Goal: Information Seeking & Learning: Learn about a topic

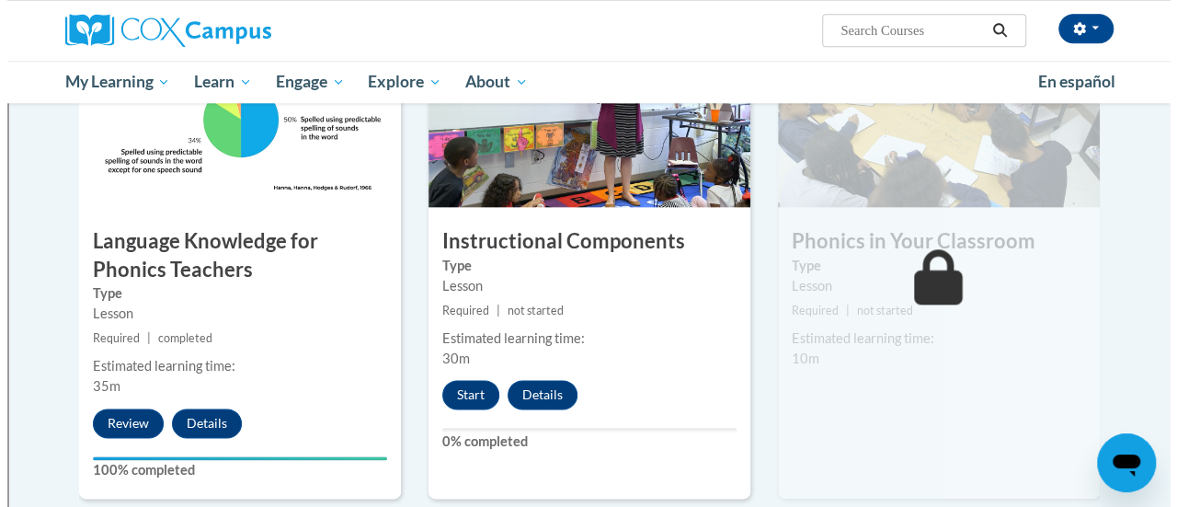
scroll to position [1000, 0]
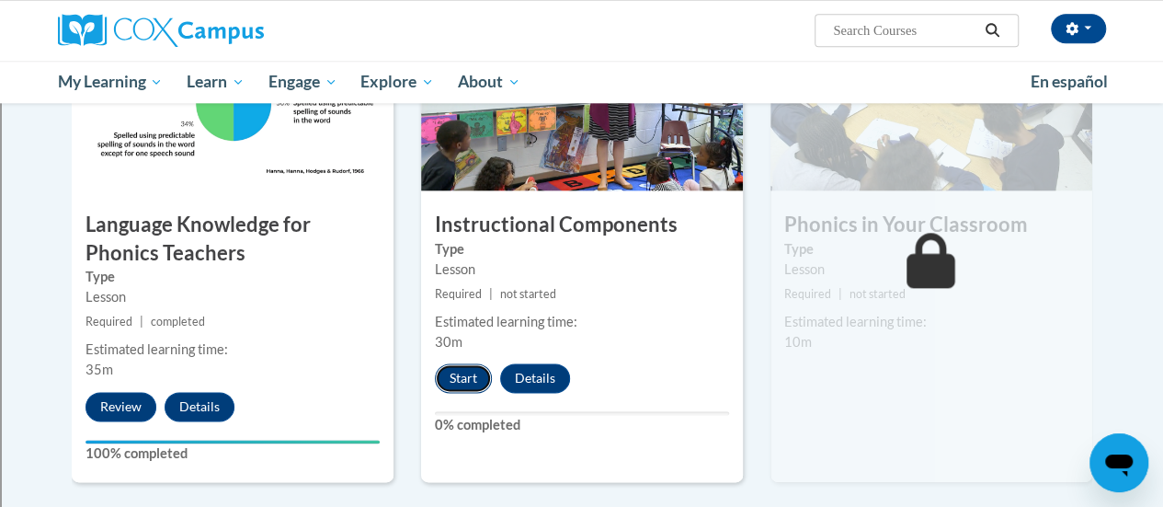
click at [471, 381] on button "Start" at bounding box center [463, 377] width 57 height 29
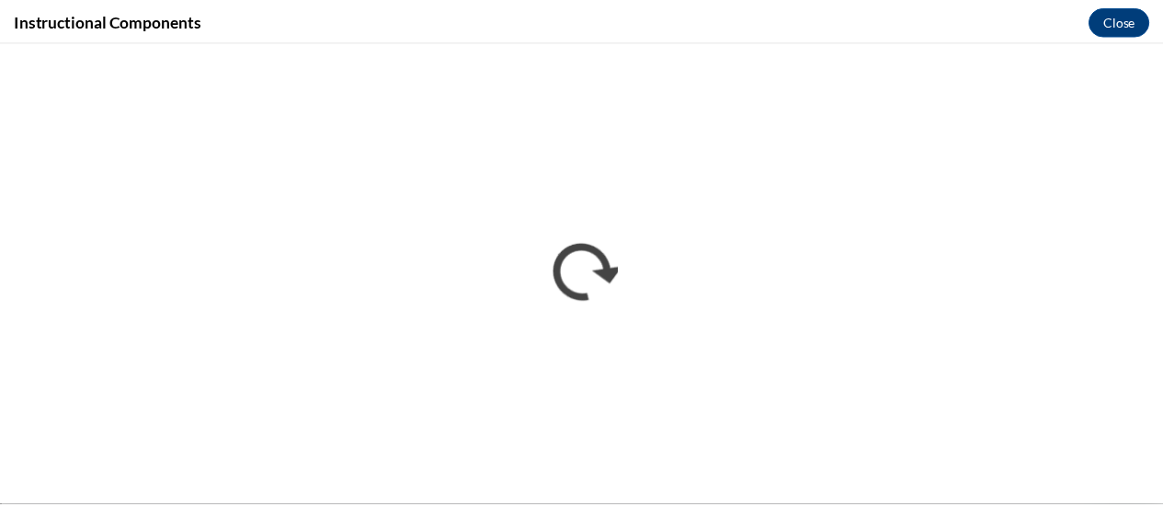
scroll to position [0, 0]
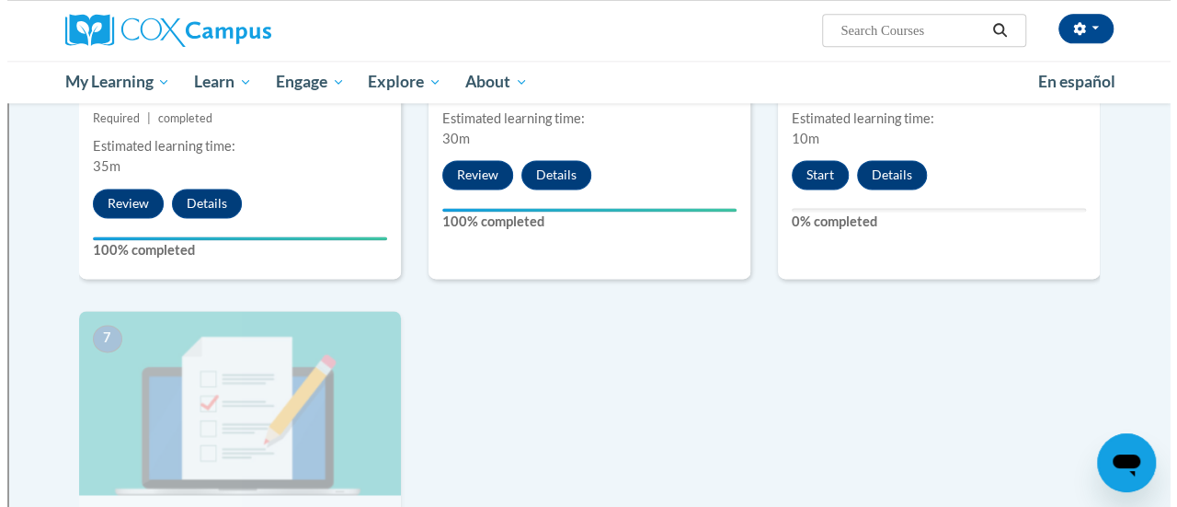
scroll to position [1201, 0]
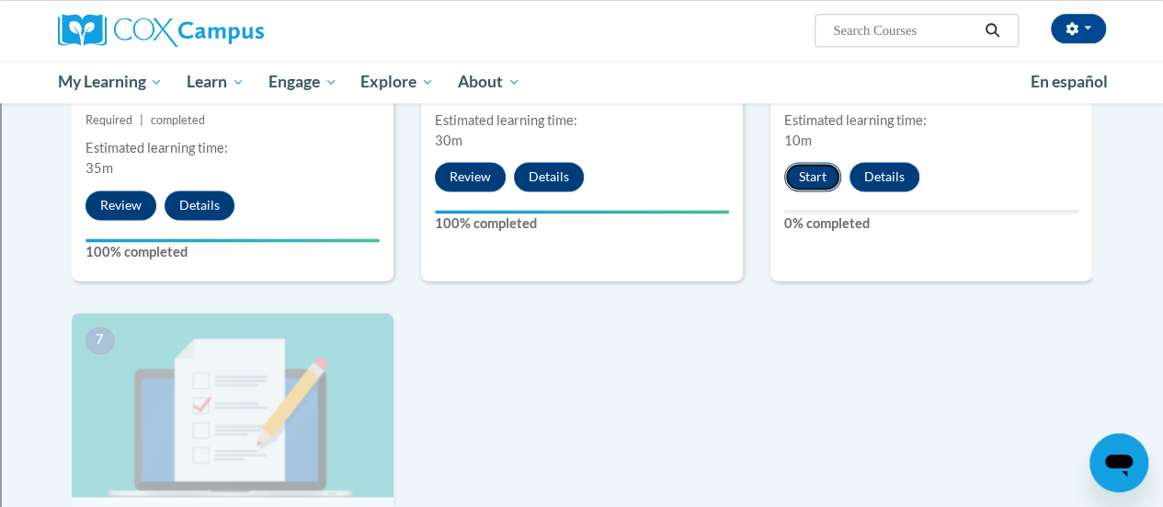
click at [798, 172] on button "Start" at bounding box center [812, 176] width 57 height 29
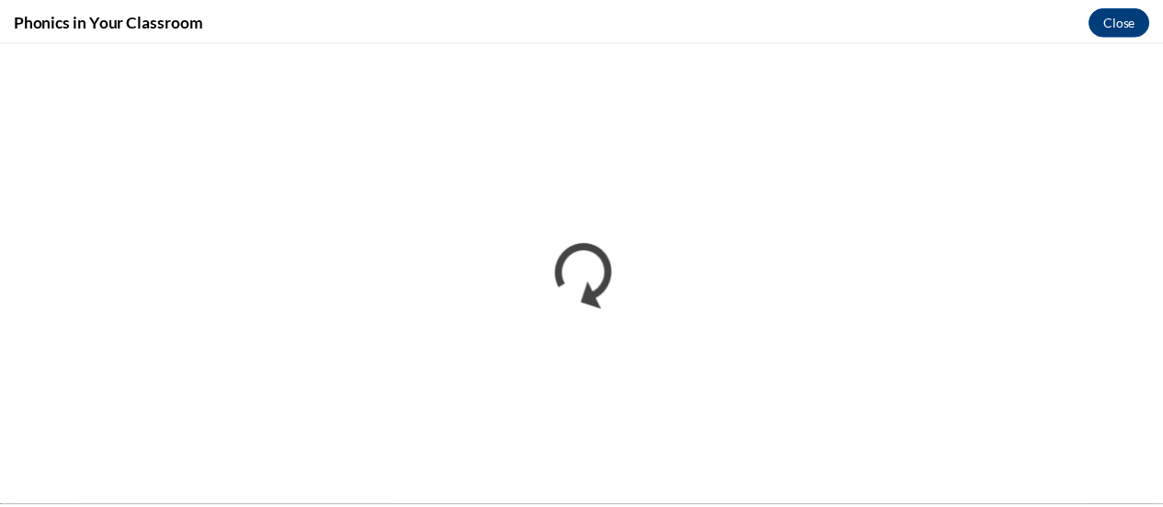
scroll to position [0, 0]
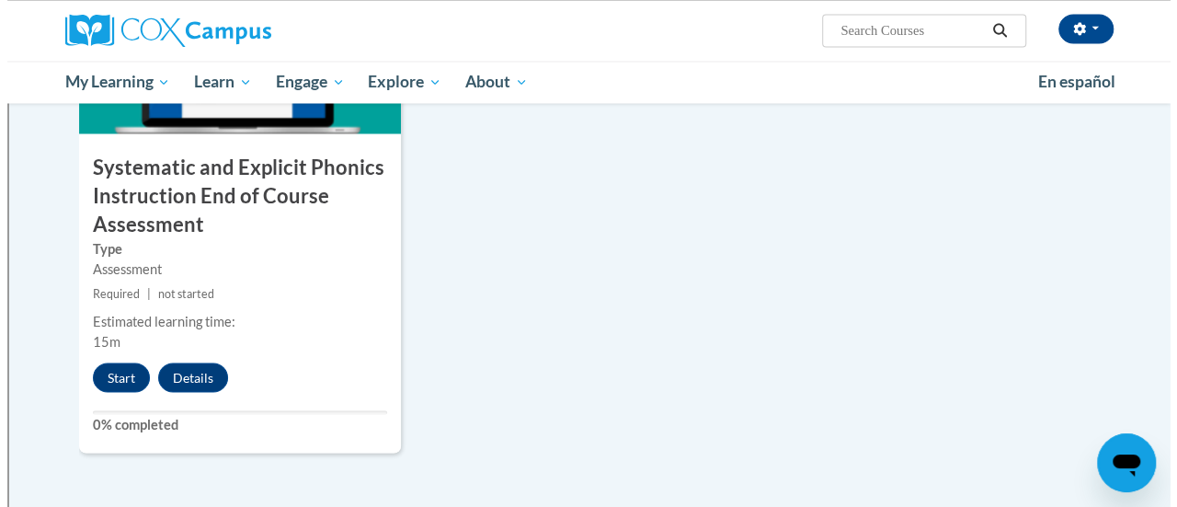
scroll to position [1670, 0]
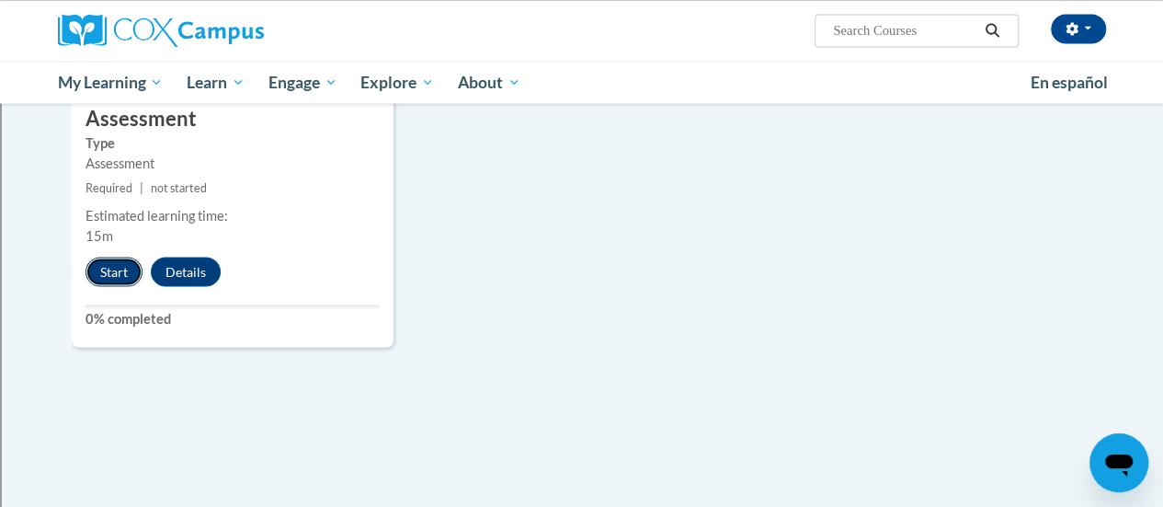
click at [134, 271] on button "Start" at bounding box center [113, 270] width 57 height 29
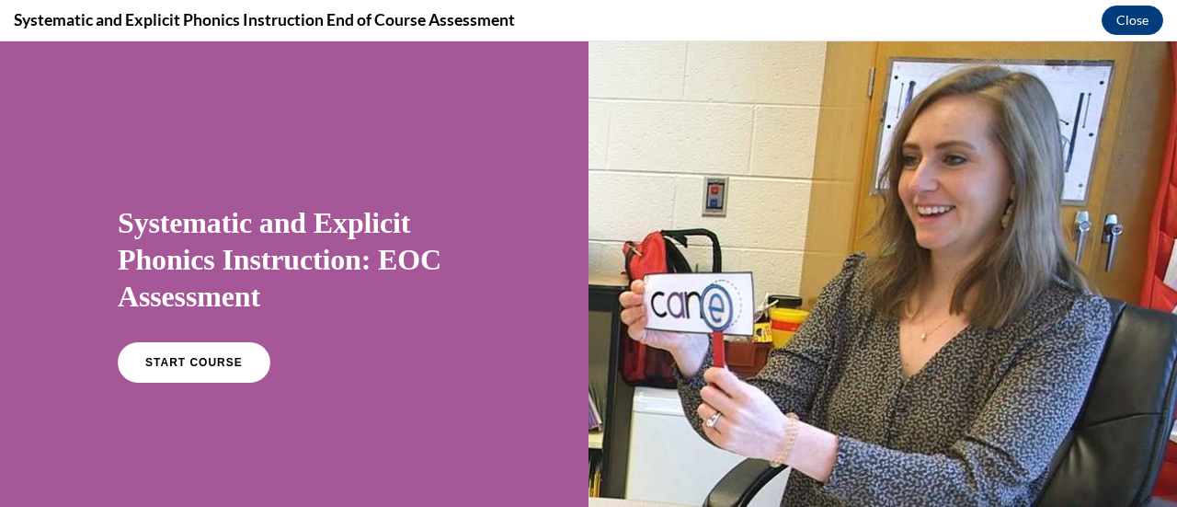
scroll to position [0, 0]
click at [192, 346] on link "START COURSE" at bounding box center [194, 362] width 160 height 42
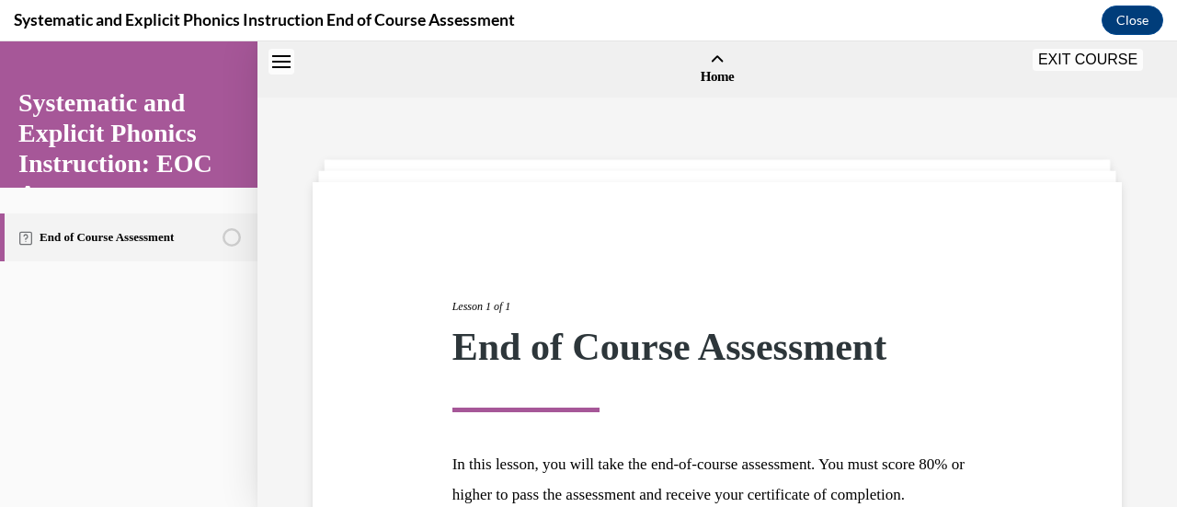
scroll to position [57, 0]
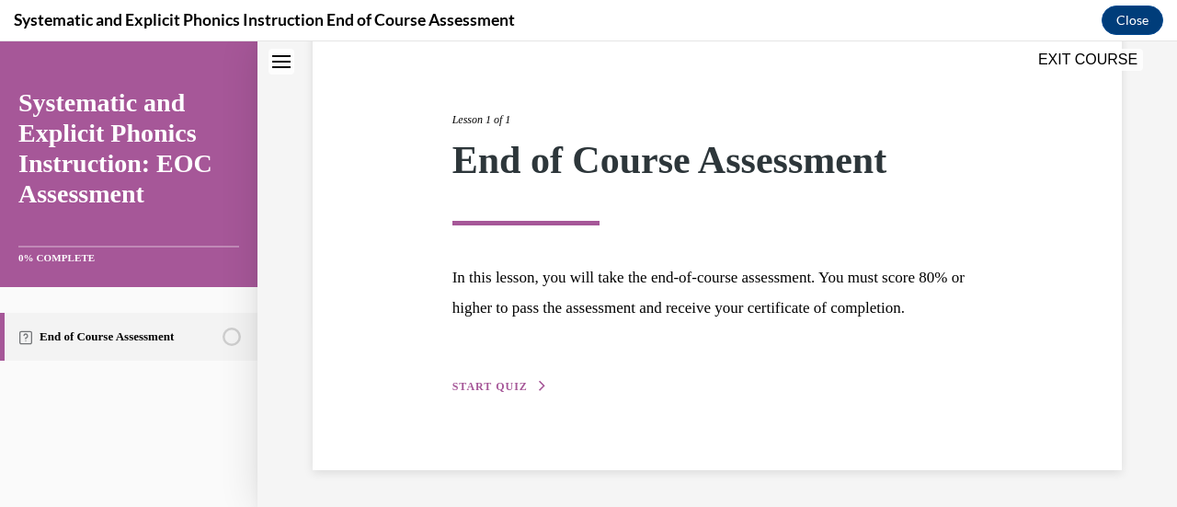
click at [497, 383] on span "START QUIZ" at bounding box center [489, 386] width 75 height 13
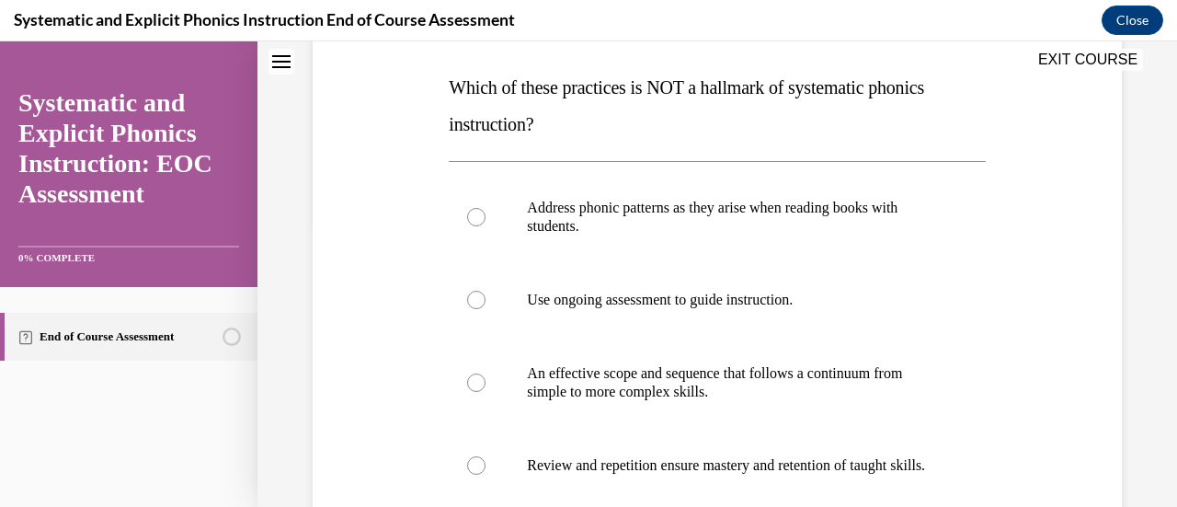
scroll to position [293, 0]
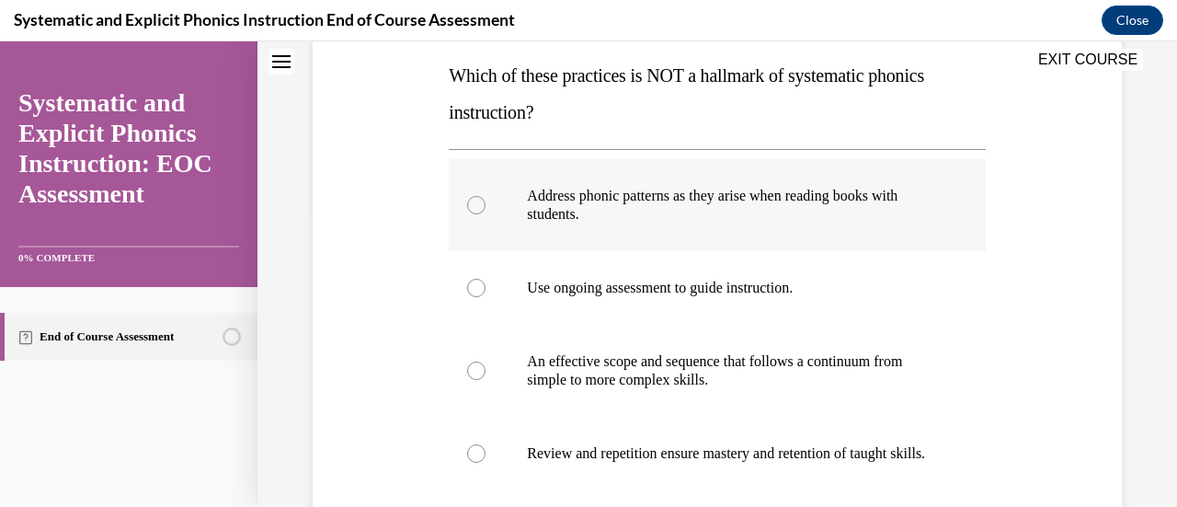
click at [462, 208] on div at bounding box center [717, 205] width 536 height 92
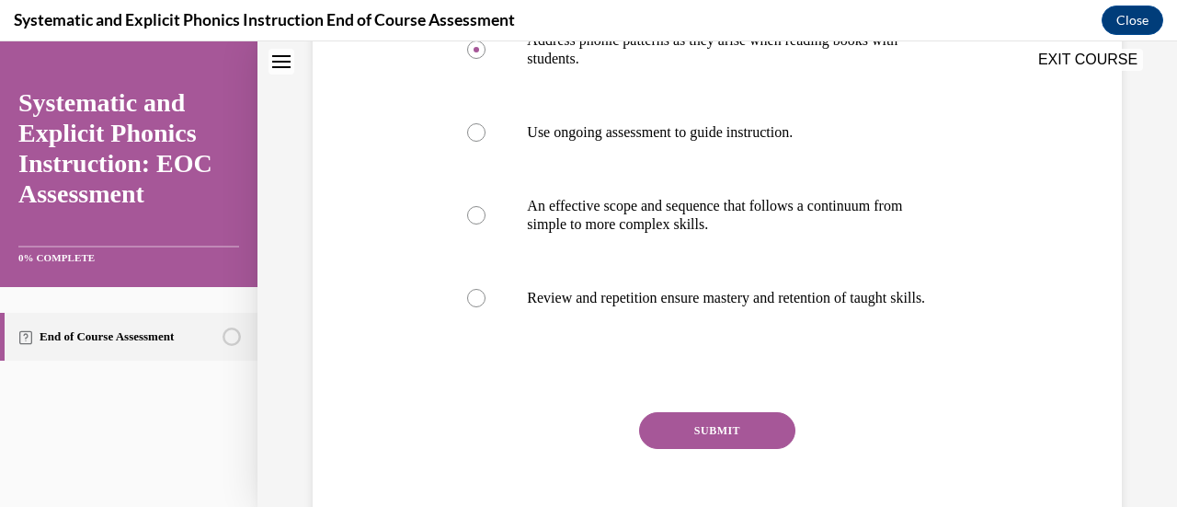
scroll to position [450, 0]
click at [684, 443] on button "SUBMIT" at bounding box center [717, 429] width 156 height 37
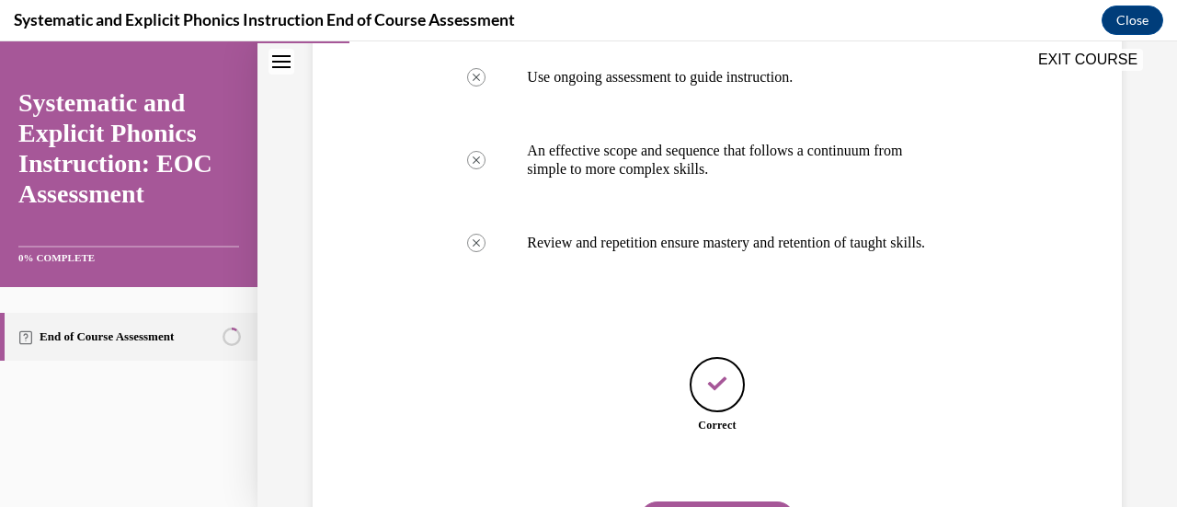
scroll to position [617, 0]
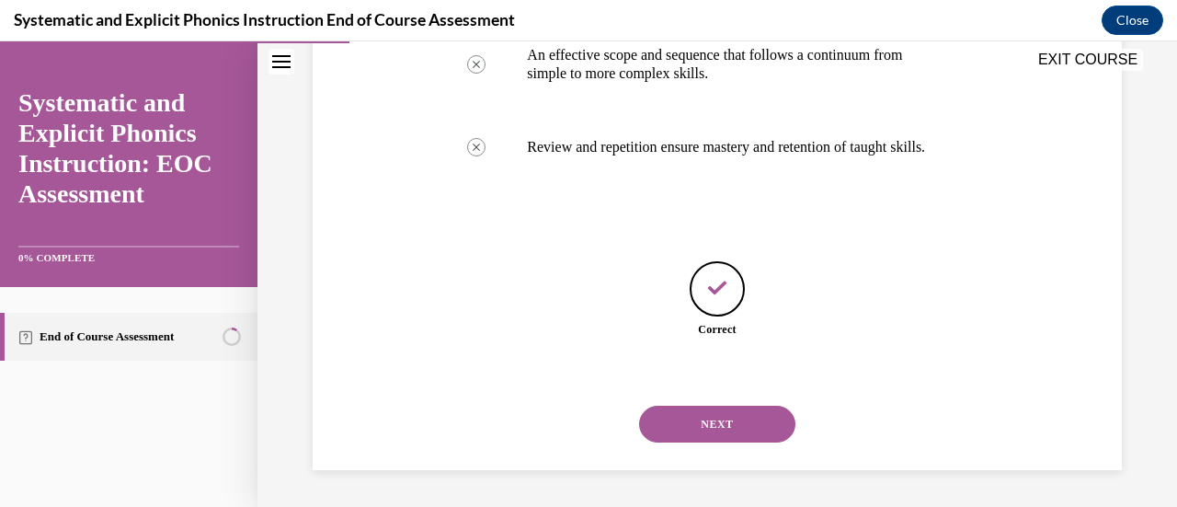
click at [686, 428] on button "NEXT" at bounding box center [717, 423] width 156 height 37
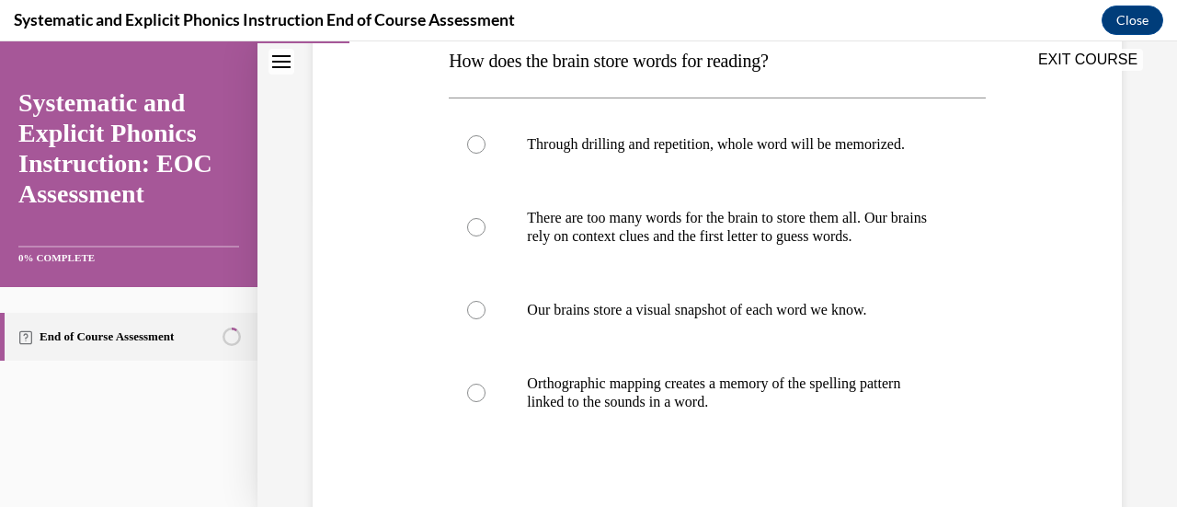
scroll to position [310, 0]
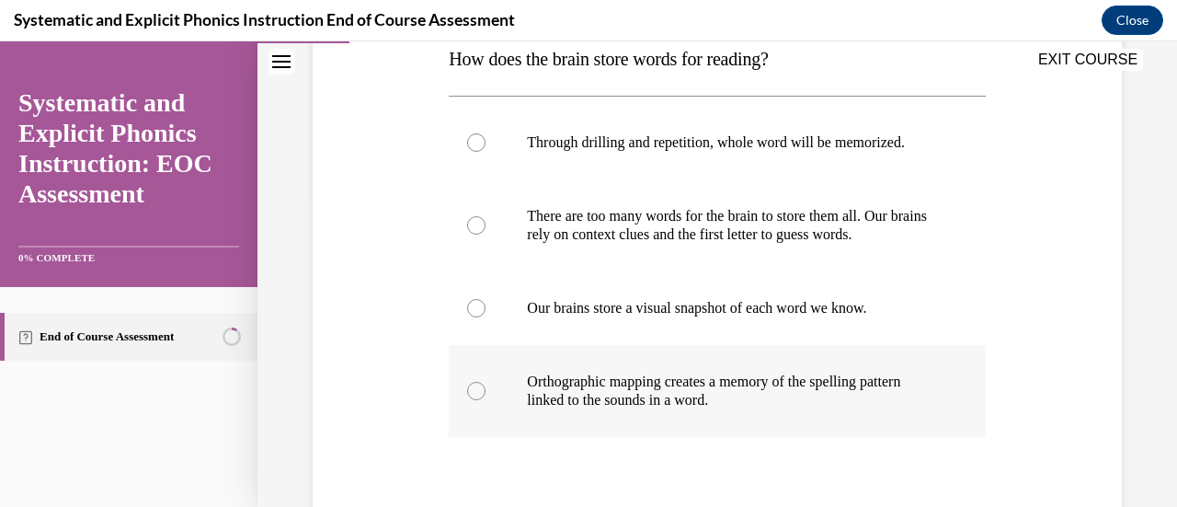
click at [480, 389] on div at bounding box center [476, 391] width 18 height 18
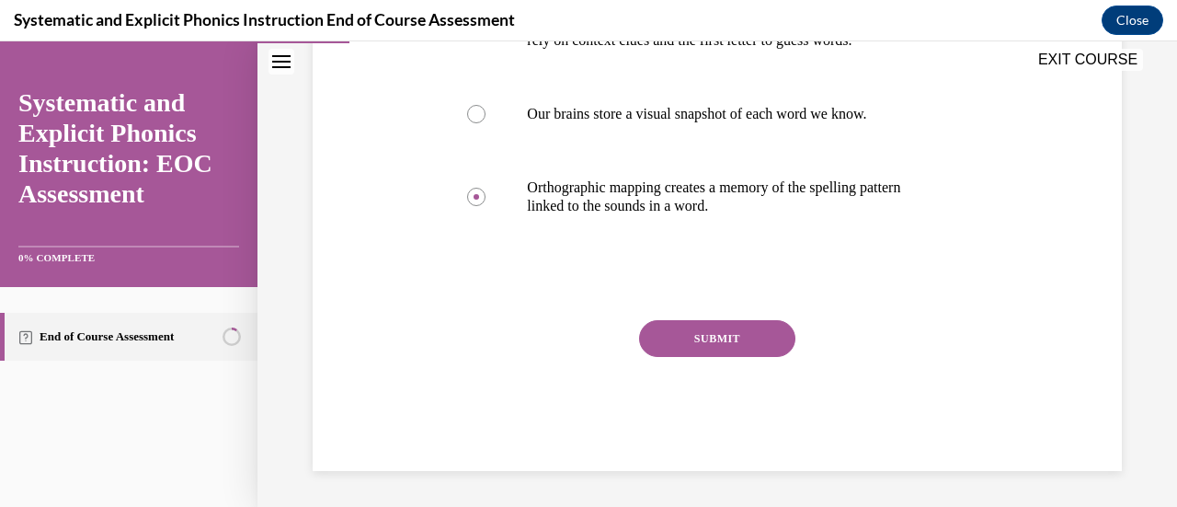
click at [704, 329] on button "SUBMIT" at bounding box center [717, 338] width 156 height 37
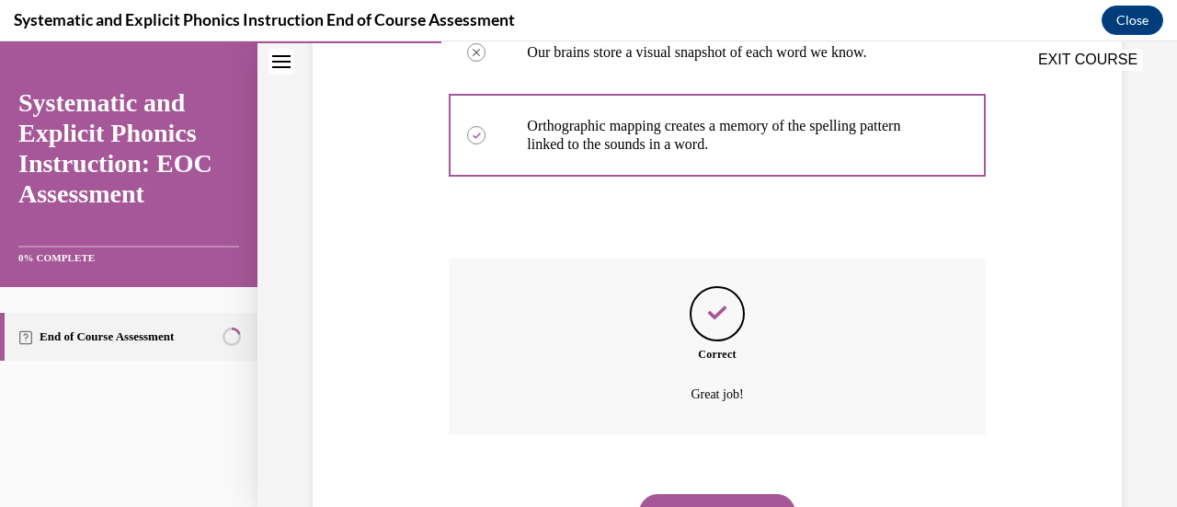
scroll to position [653, 0]
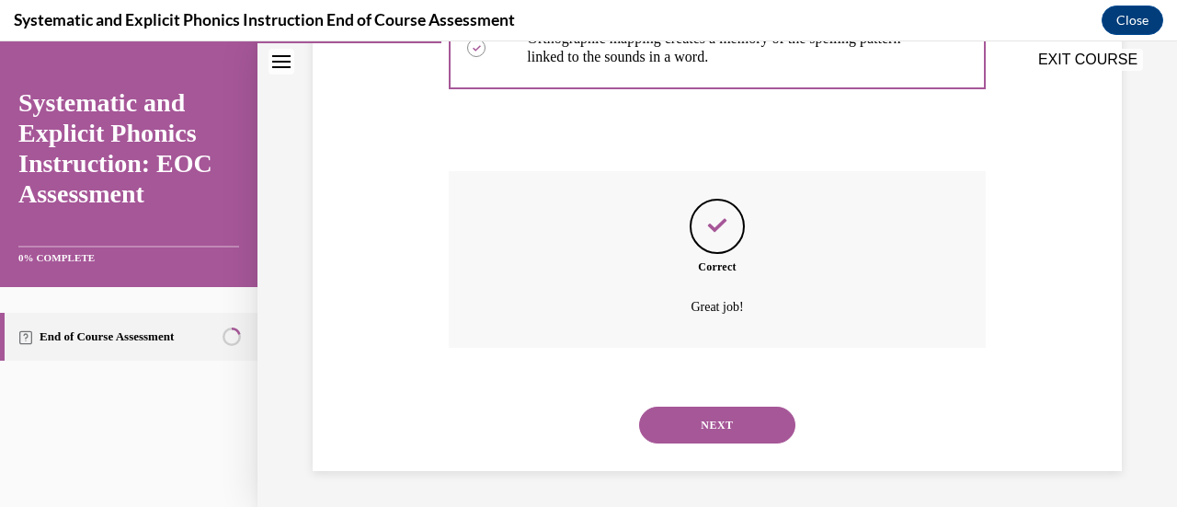
click at [664, 431] on button "NEXT" at bounding box center [717, 424] width 156 height 37
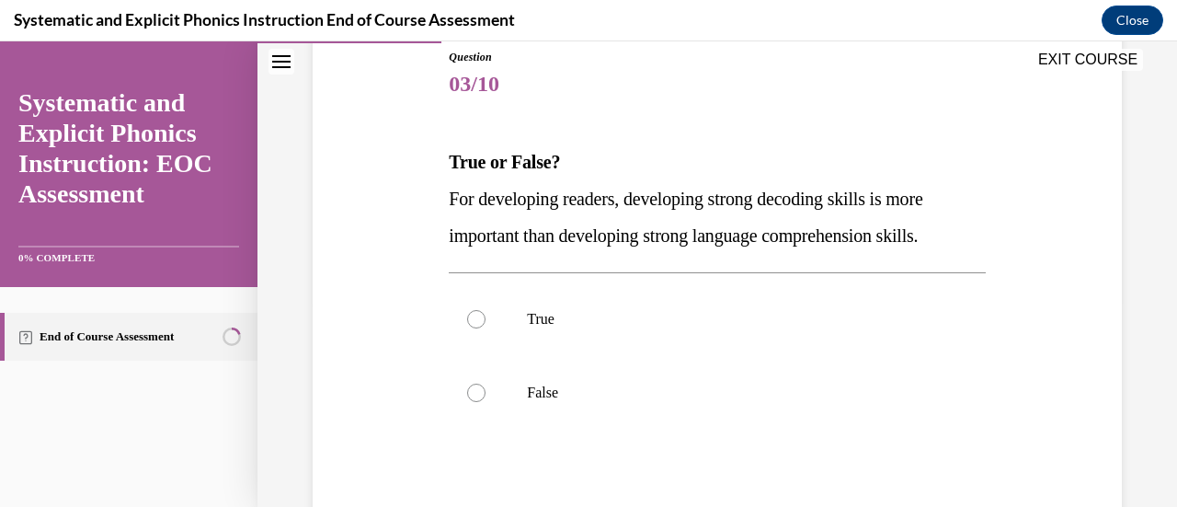
scroll to position [210, 0]
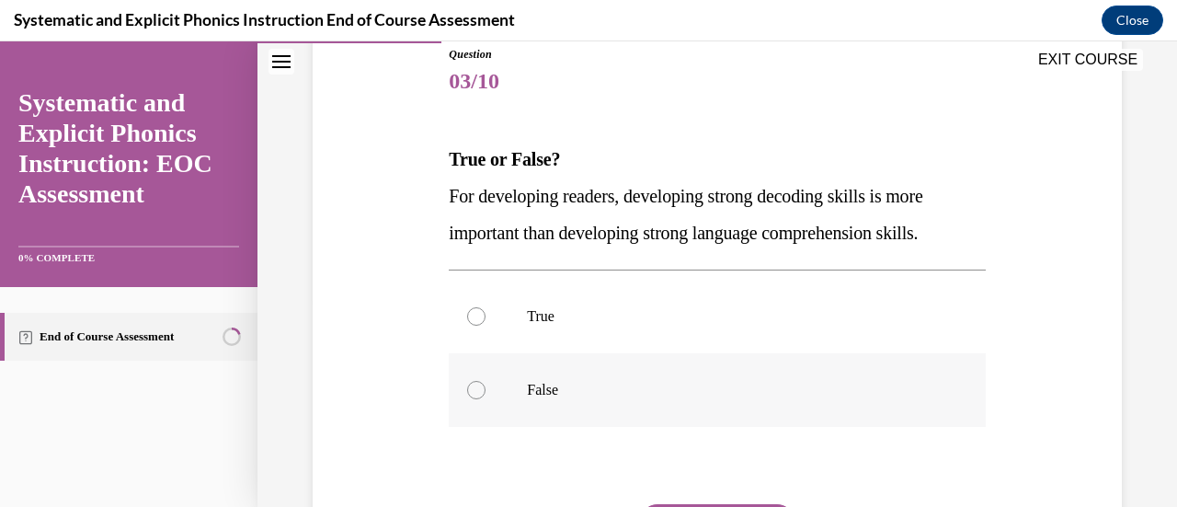
click at [489, 392] on div at bounding box center [717, 390] width 536 height 74
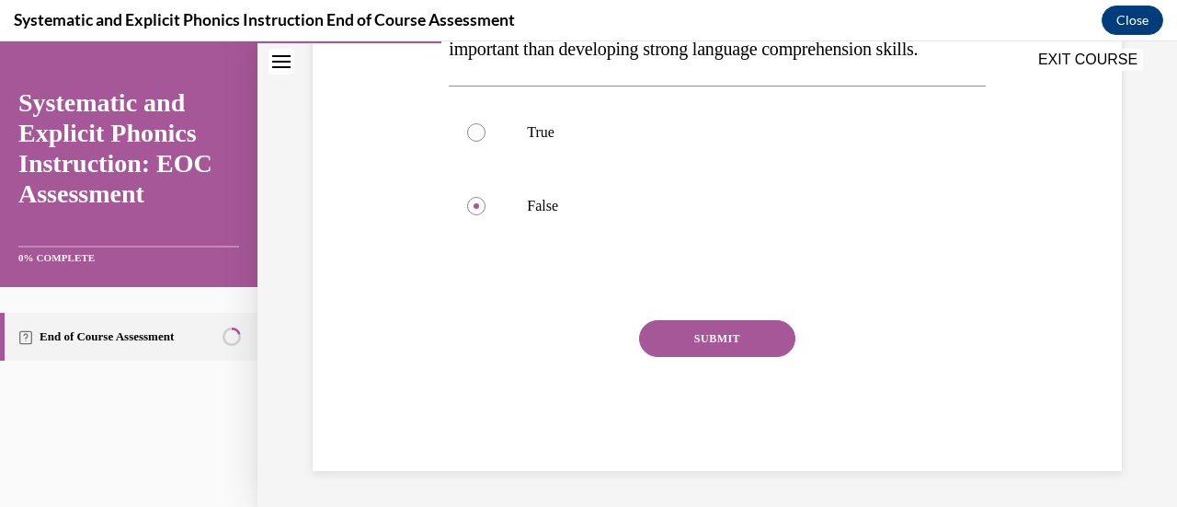
click at [695, 346] on button "SUBMIT" at bounding box center [717, 338] width 156 height 37
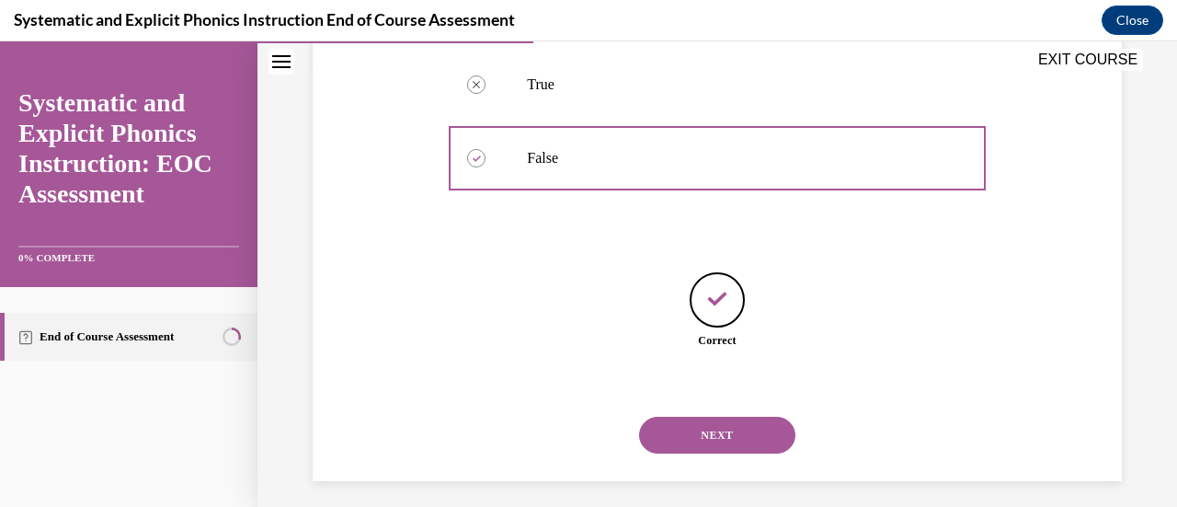
scroll to position [451, 0]
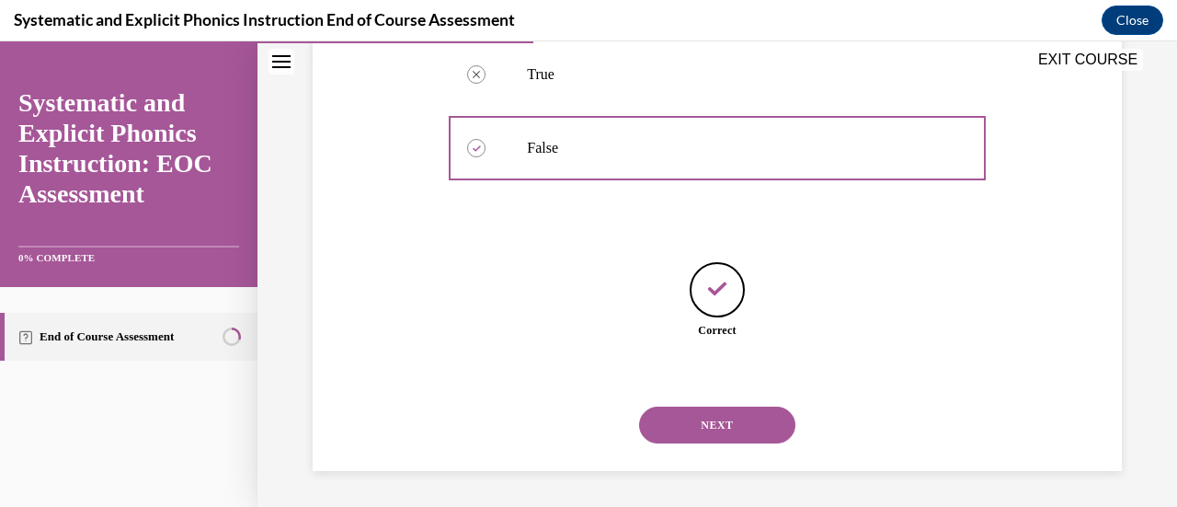
click at [677, 408] on button "NEXT" at bounding box center [717, 424] width 156 height 37
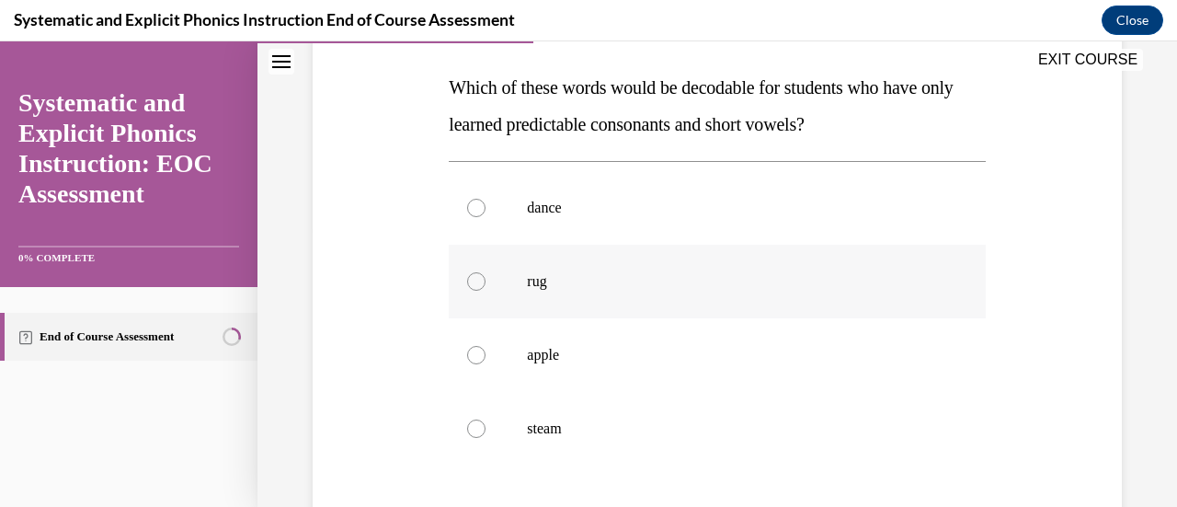
scroll to position [279, 0]
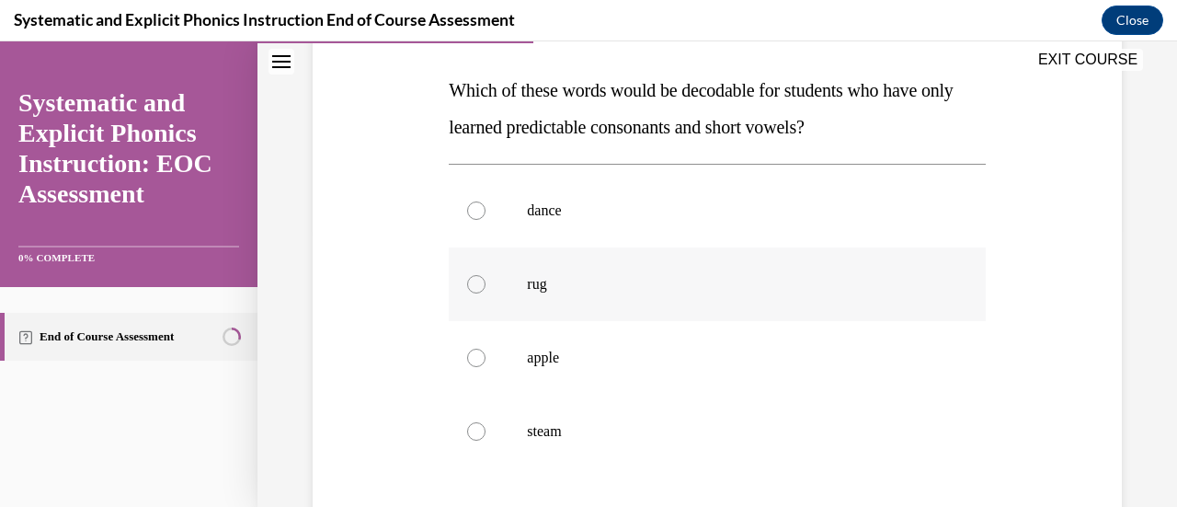
click at [473, 292] on div at bounding box center [717, 284] width 536 height 74
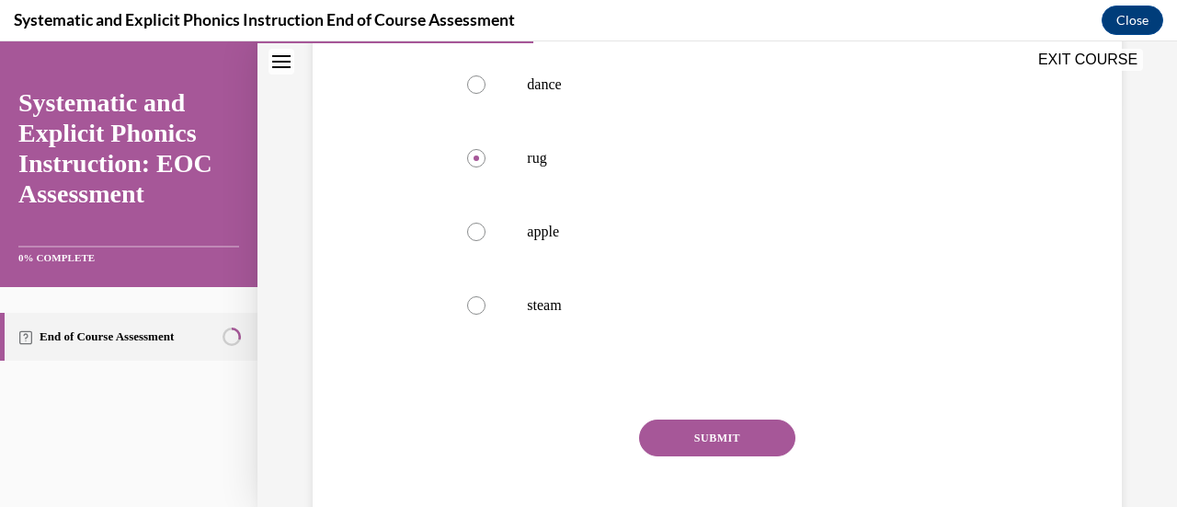
scroll to position [405, 0]
click at [660, 431] on button "SUBMIT" at bounding box center [717, 436] width 156 height 37
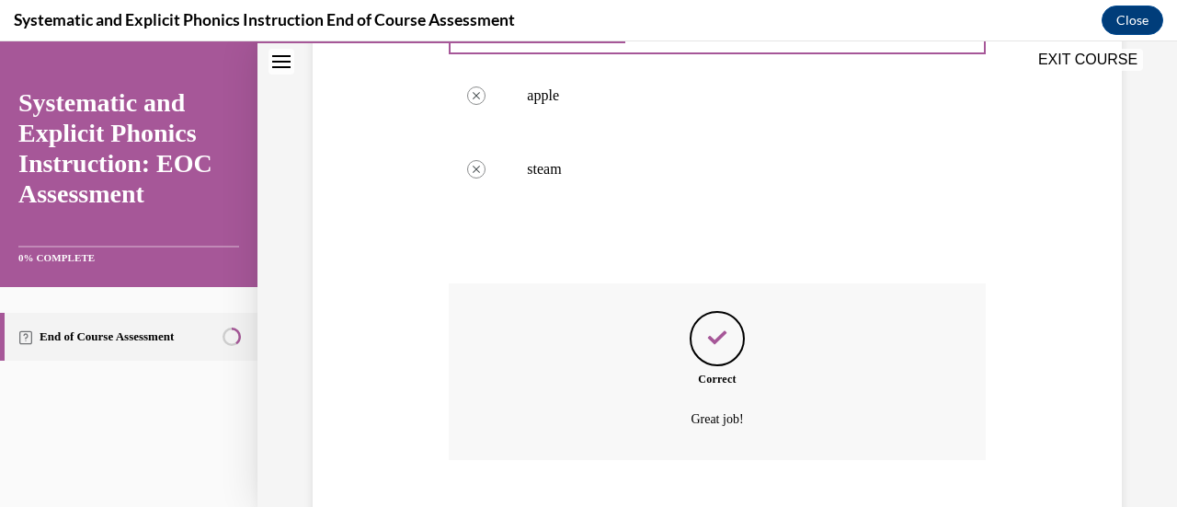
scroll to position [653, 0]
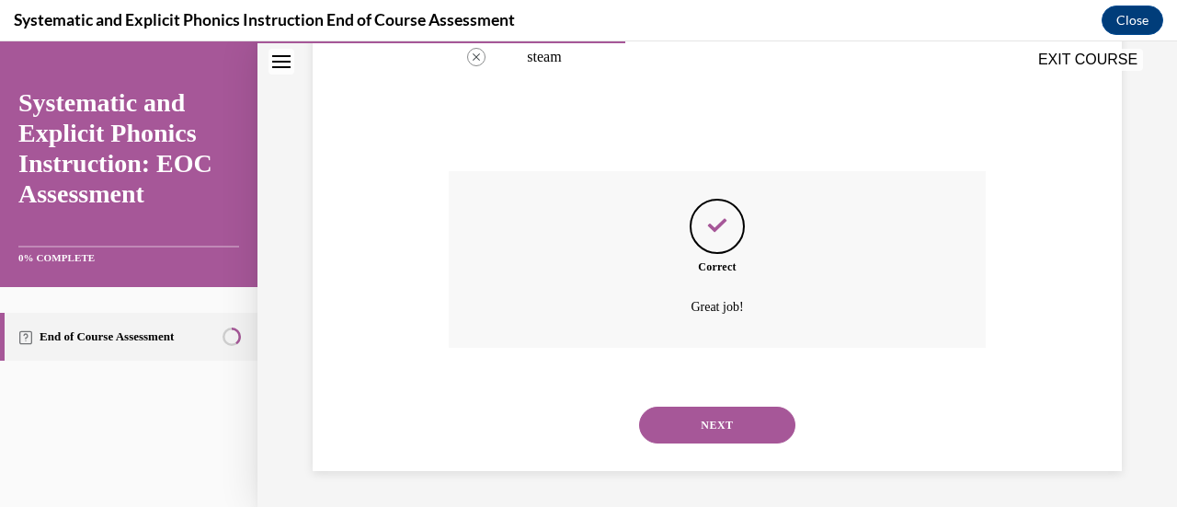
click at [669, 427] on button "NEXT" at bounding box center [717, 424] width 156 height 37
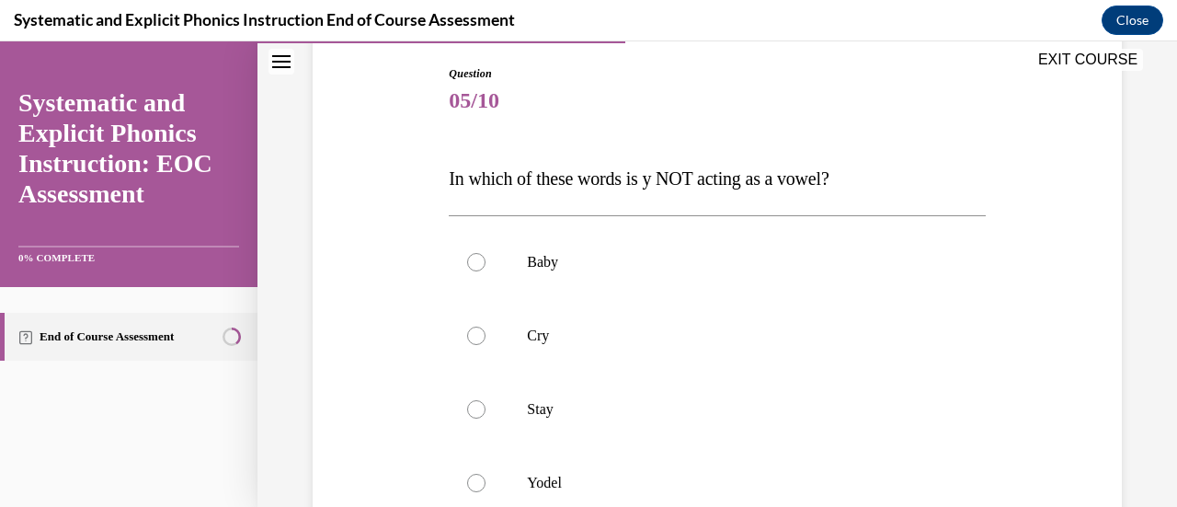
scroll to position [251, 0]
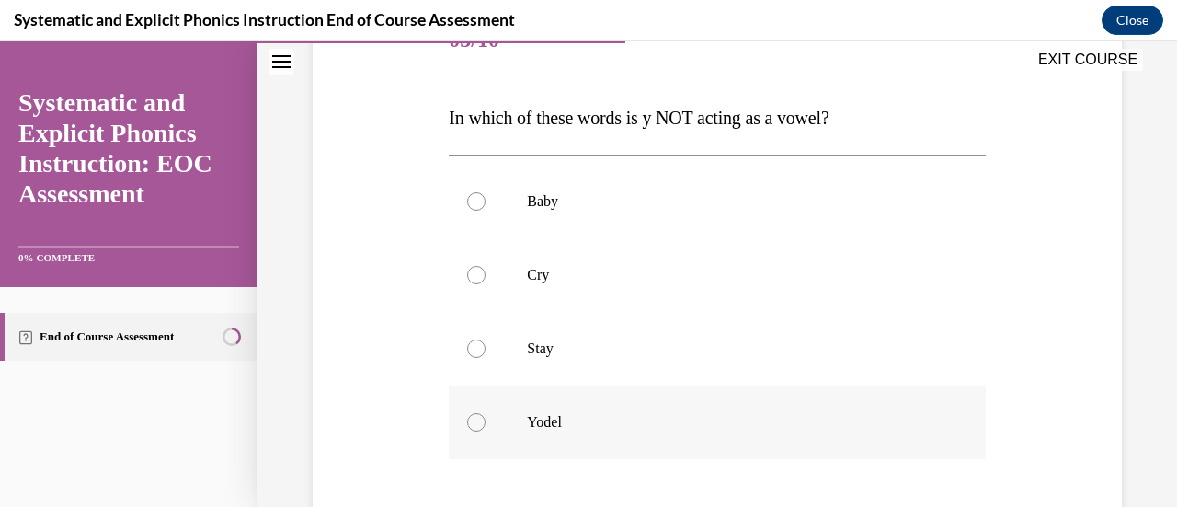
click at [471, 427] on div at bounding box center [476, 422] width 18 height 18
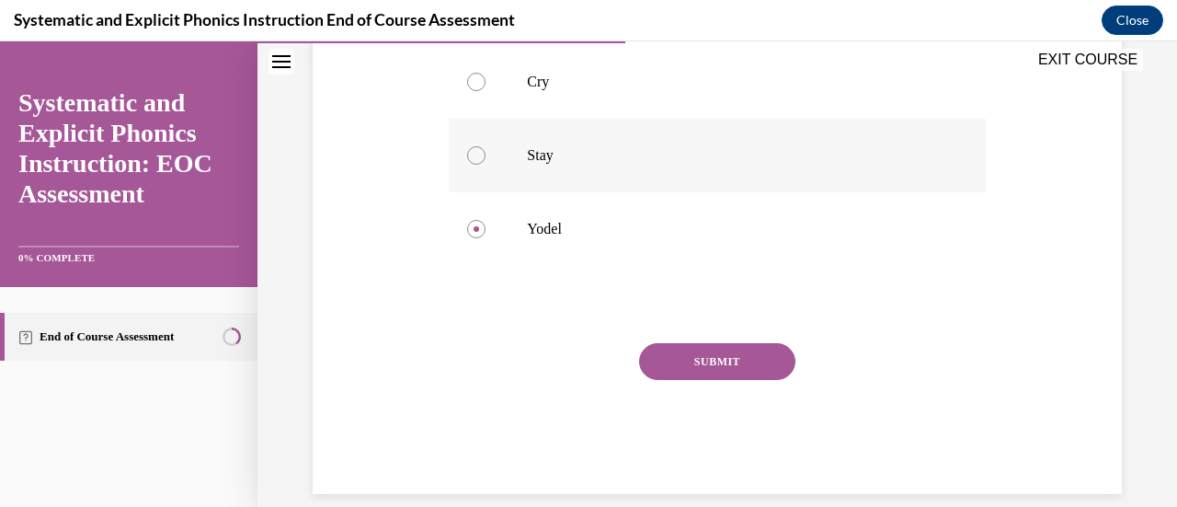
scroll to position [450, 0]
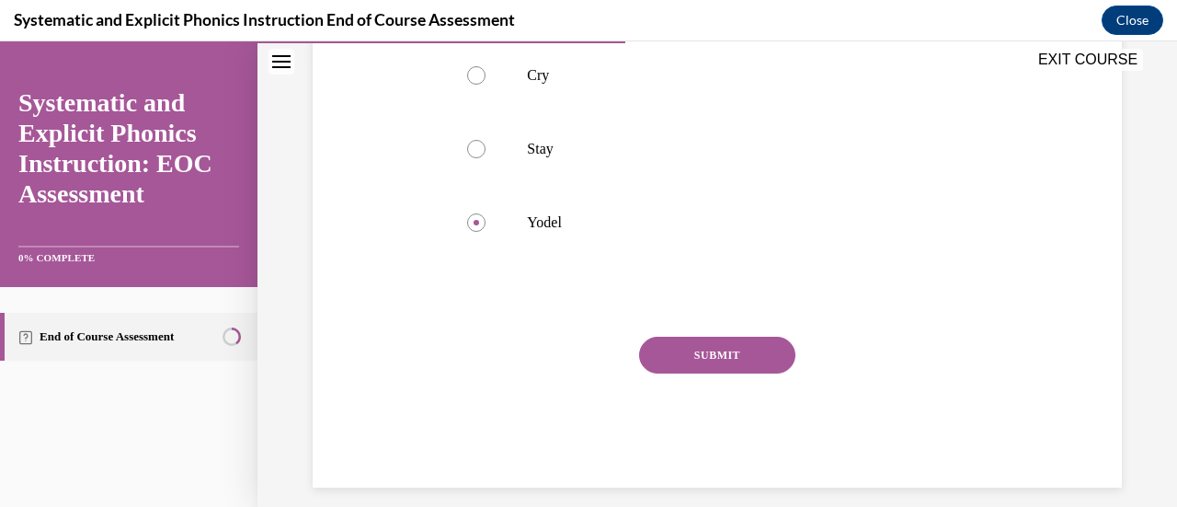
click at [697, 345] on button "SUBMIT" at bounding box center [717, 354] width 156 height 37
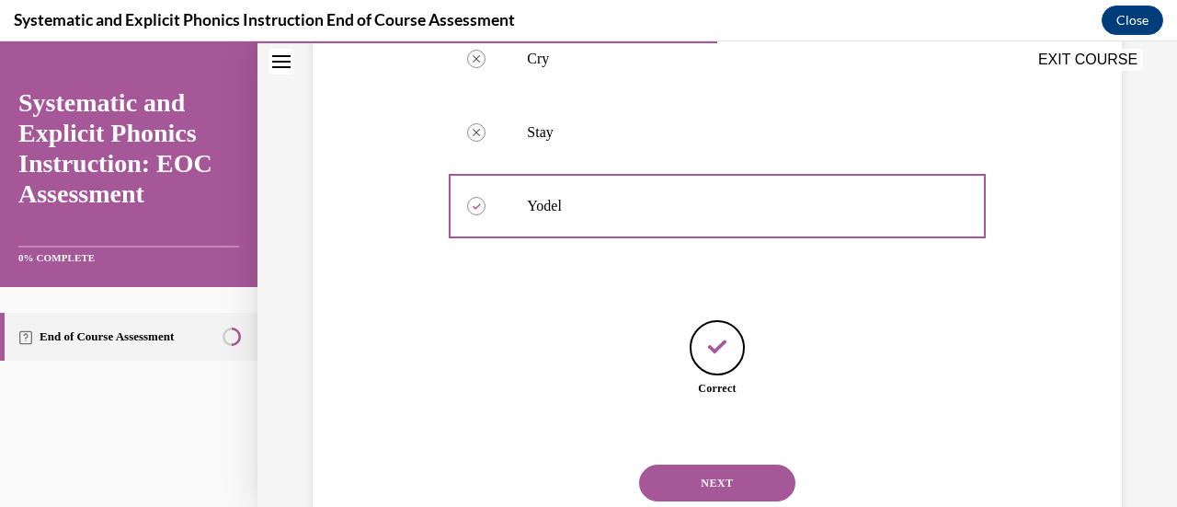
scroll to position [525, 0]
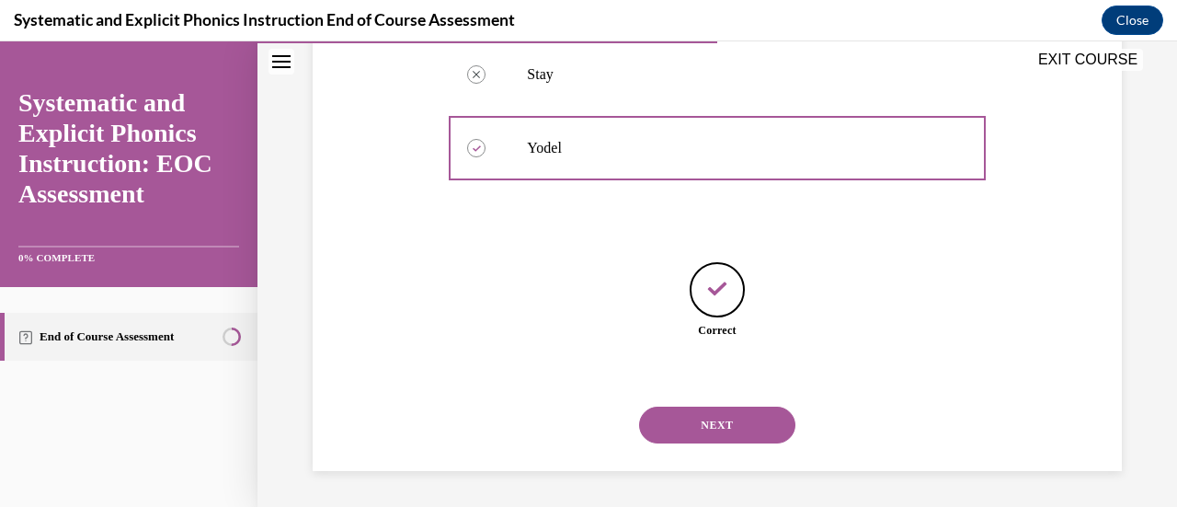
click at [659, 422] on button "NEXT" at bounding box center [717, 424] width 156 height 37
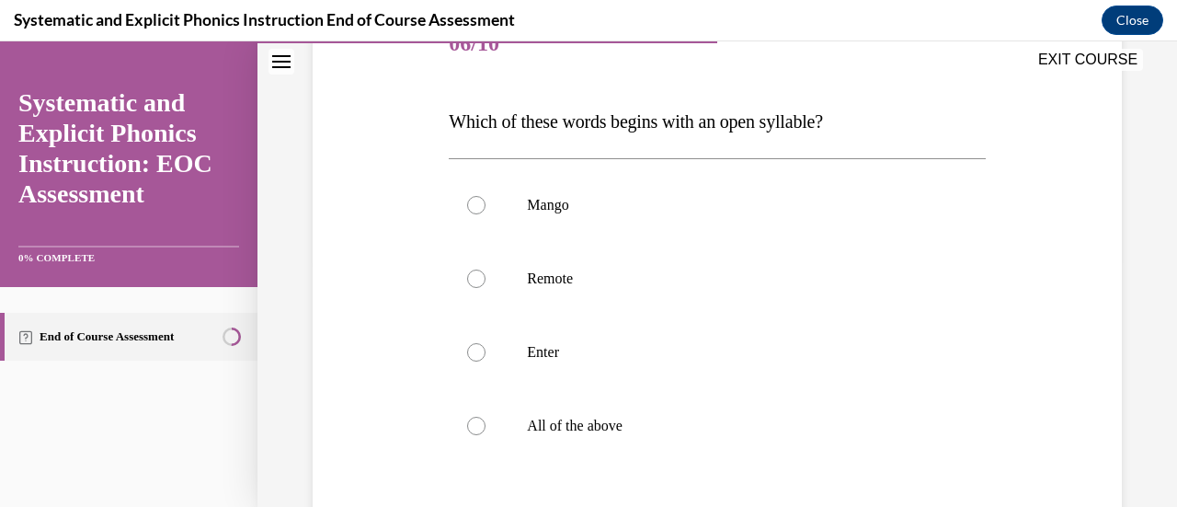
scroll to position [258, 0]
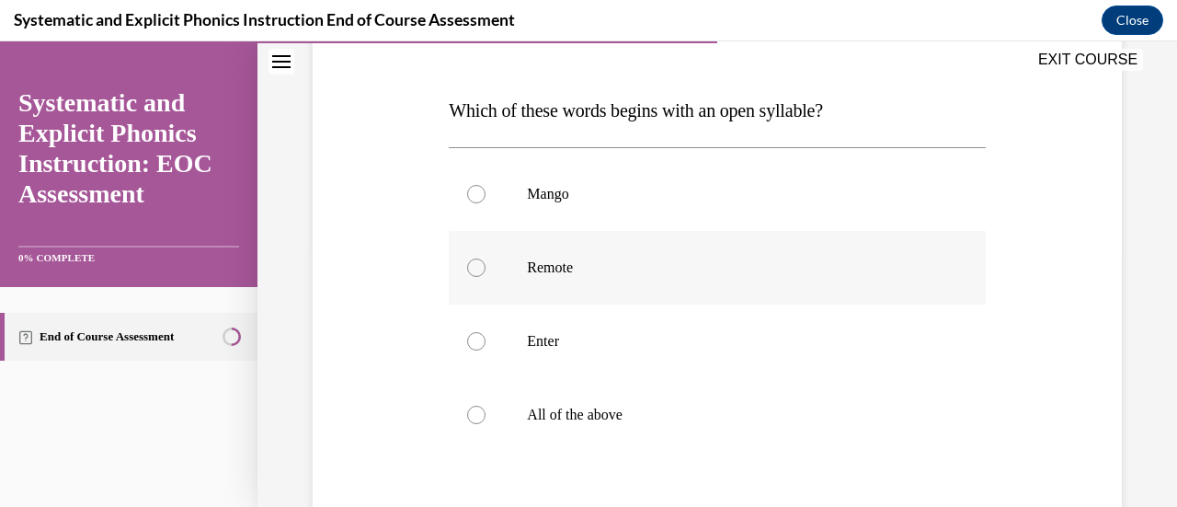
click at [467, 267] on div at bounding box center [476, 267] width 18 height 18
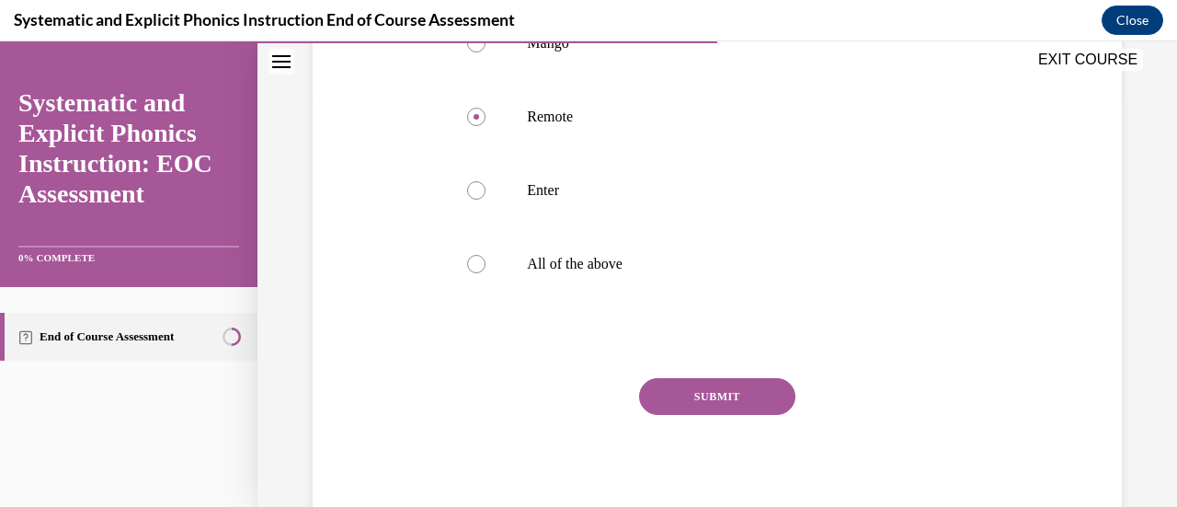
click at [694, 400] on button "SUBMIT" at bounding box center [717, 396] width 156 height 37
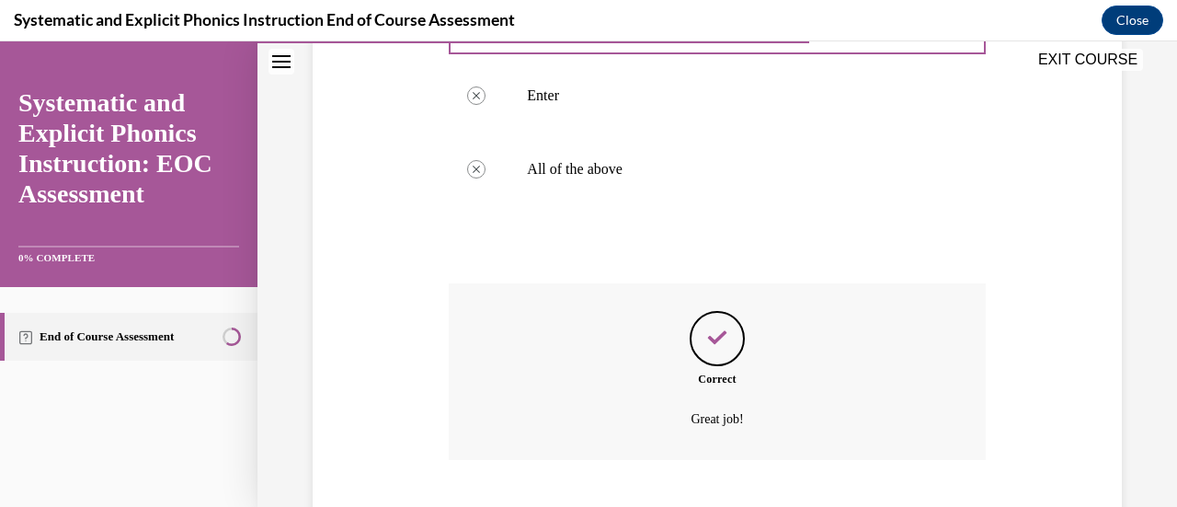
scroll to position [616, 0]
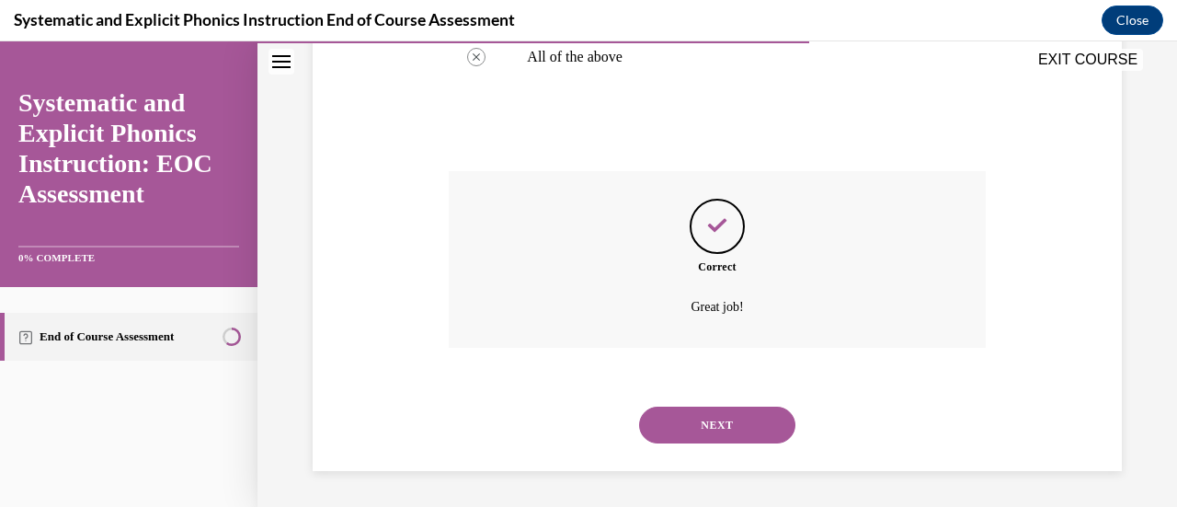
click at [694, 423] on button "NEXT" at bounding box center [717, 424] width 156 height 37
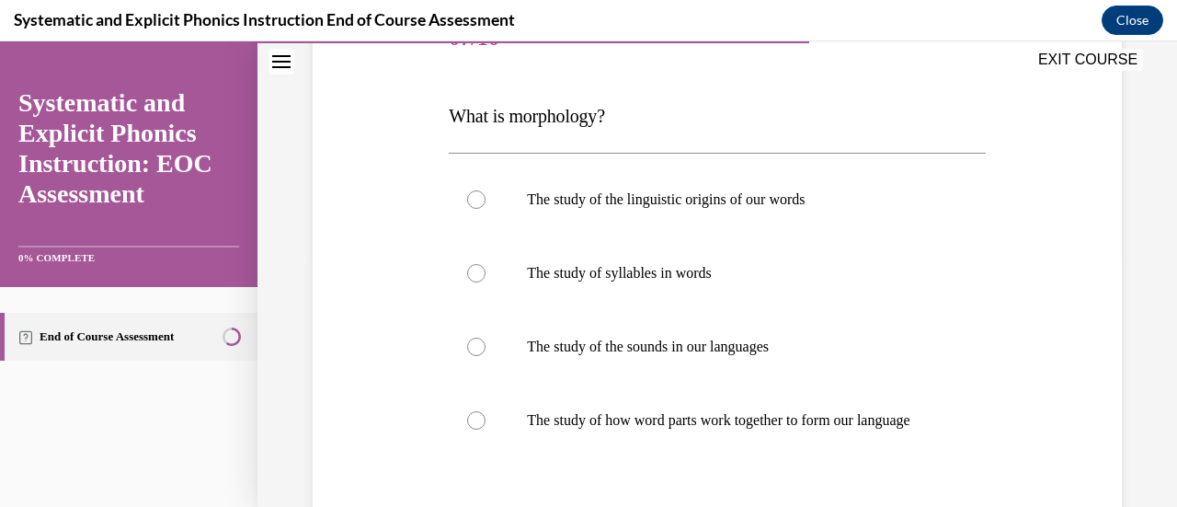
scroll to position [255, 0]
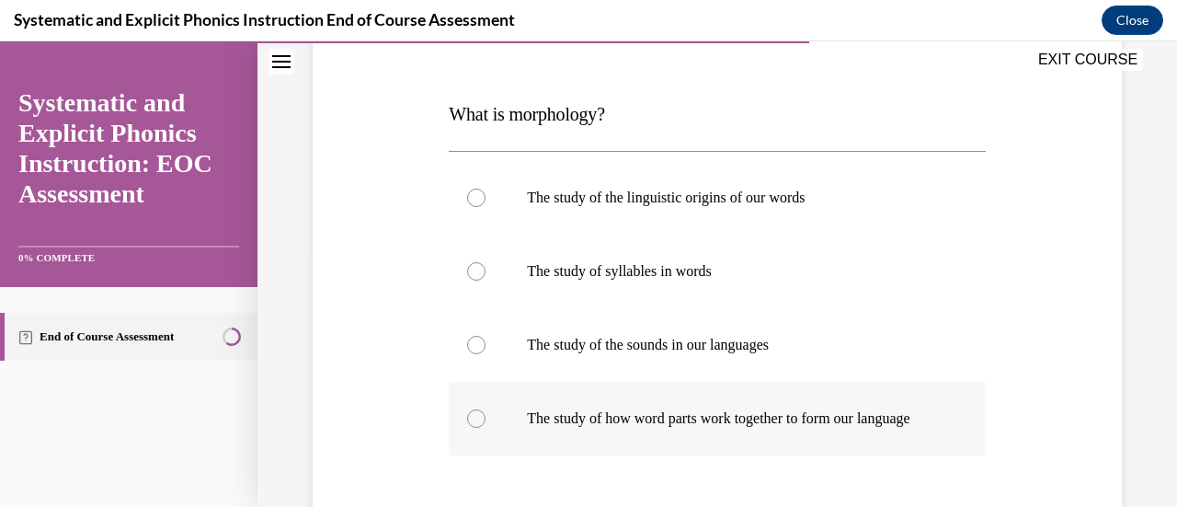
click at [480, 442] on div at bounding box center [717, 419] width 536 height 74
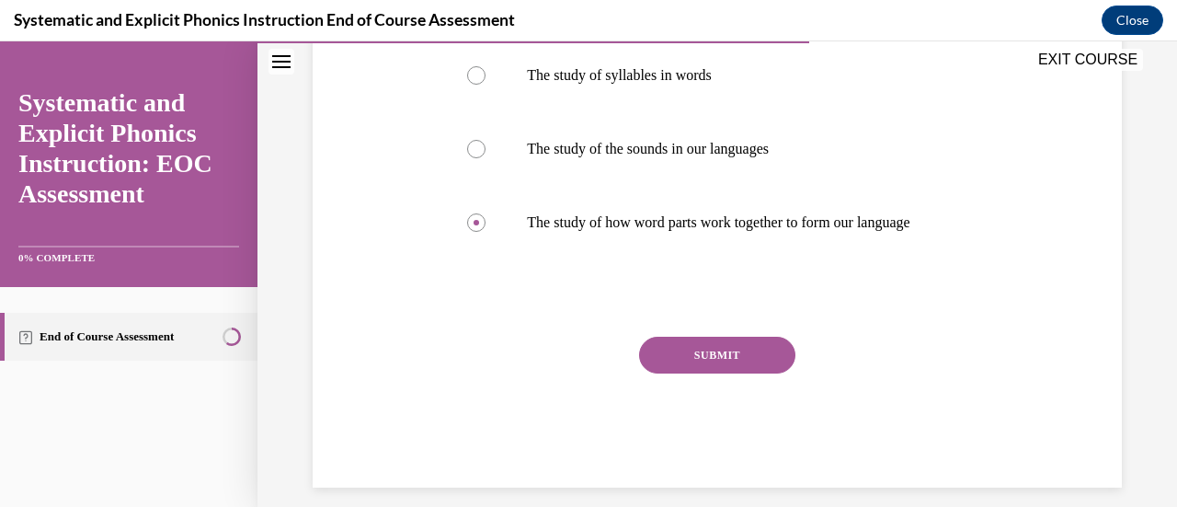
scroll to position [451, 0]
click at [664, 394] on div "SUBMIT" at bounding box center [717, 382] width 536 height 92
click at [666, 372] on button "SUBMIT" at bounding box center [717, 354] width 156 height 37
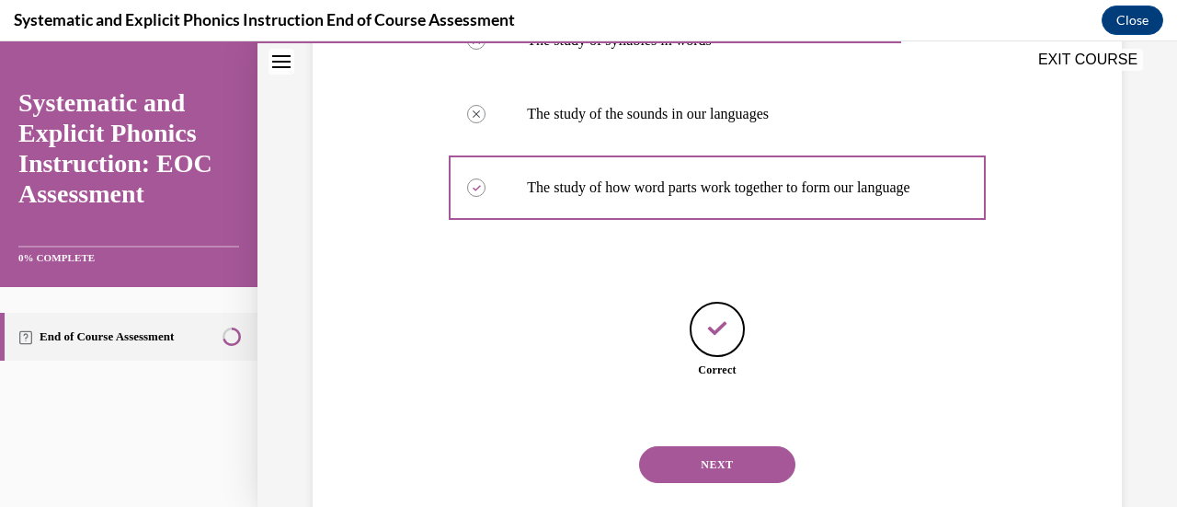
scroll to position [543, 0]
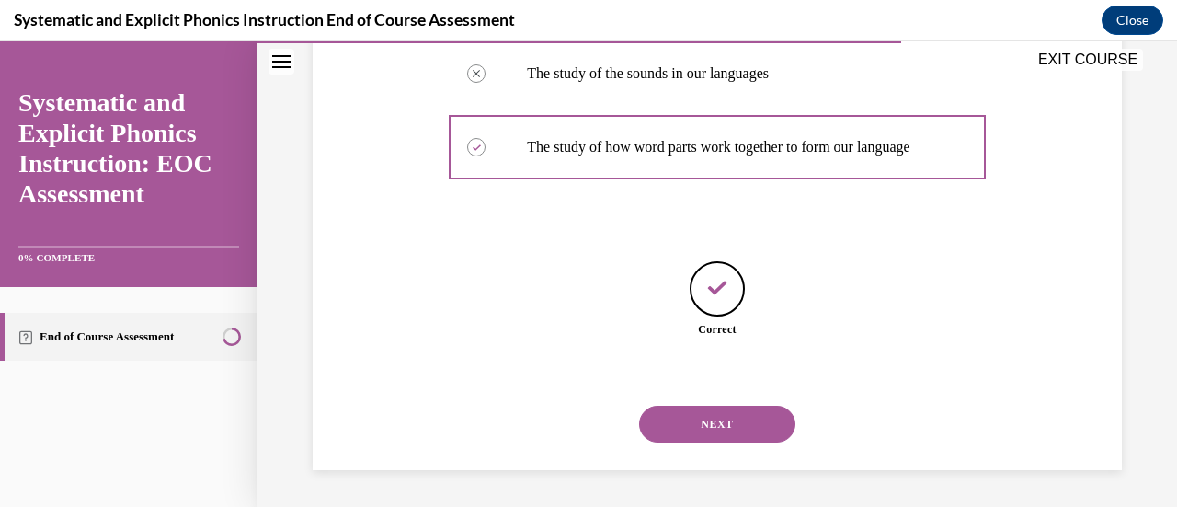
click at [671, 420] on button "NEXT" at bounding box center [717, 423] width 156 height 37
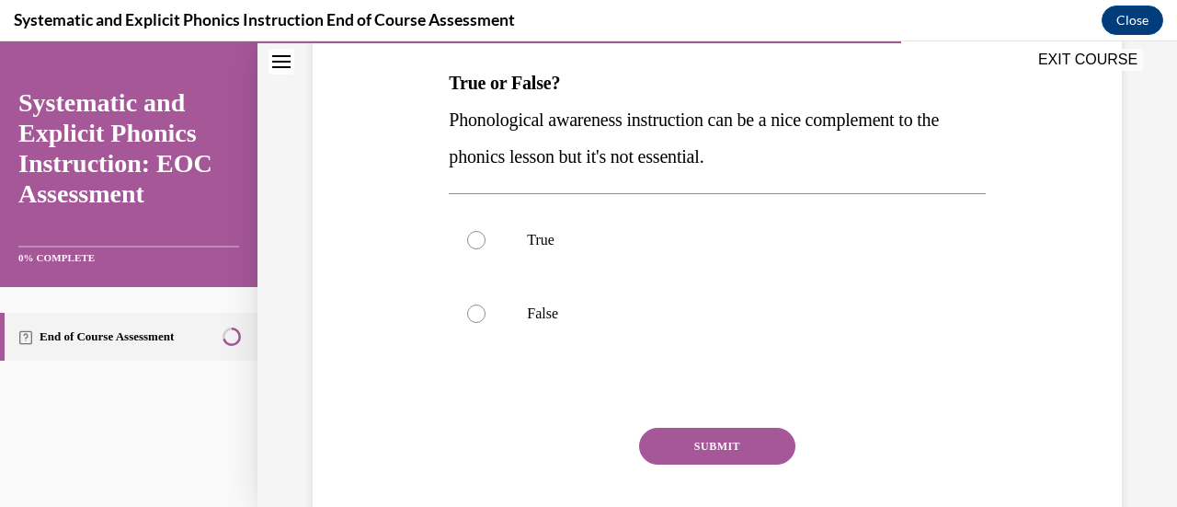
scroll to position [287, 0]
click at [476, 308] on div at bounding box center [476, 312] width 18 height 18
click at [736, 454] on button "SUBMIT" at bounding box center [717, 445] width 156 height 37
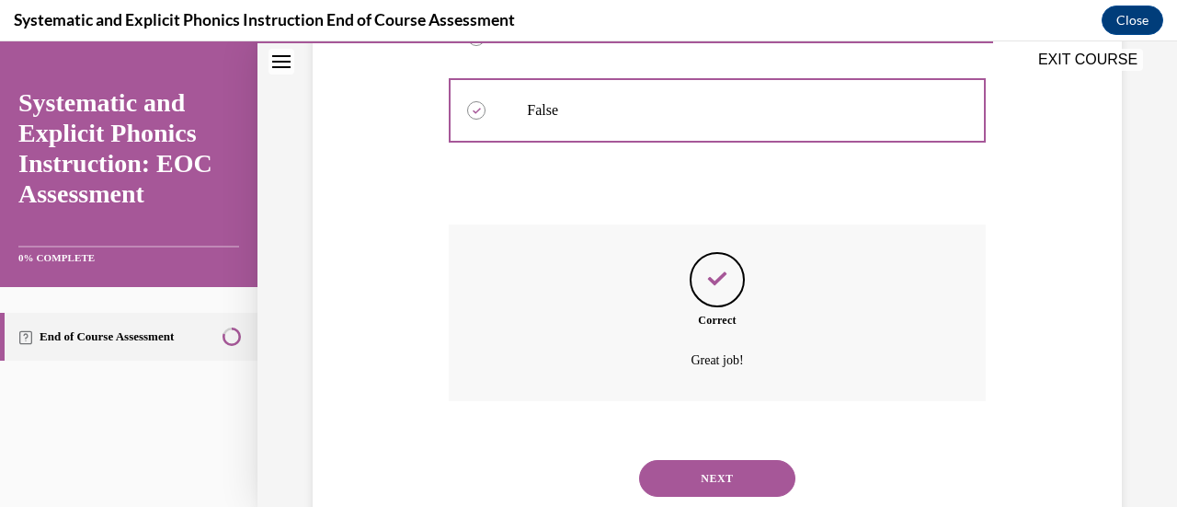
scroll to position [542, 0]
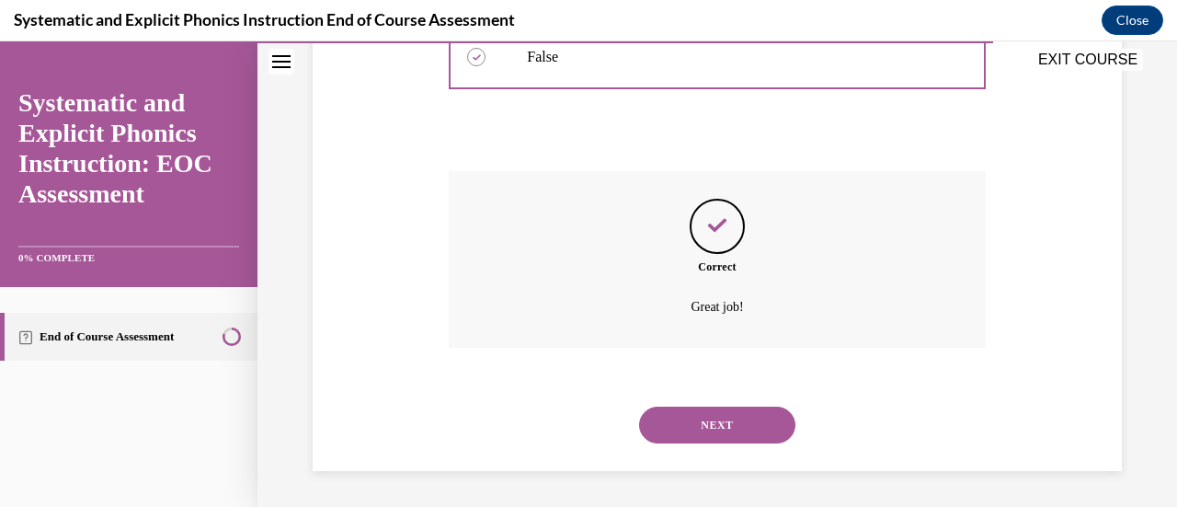
click at [682, 437] on button "NEXT" at bounding box center [717, 424] width 156 height 37
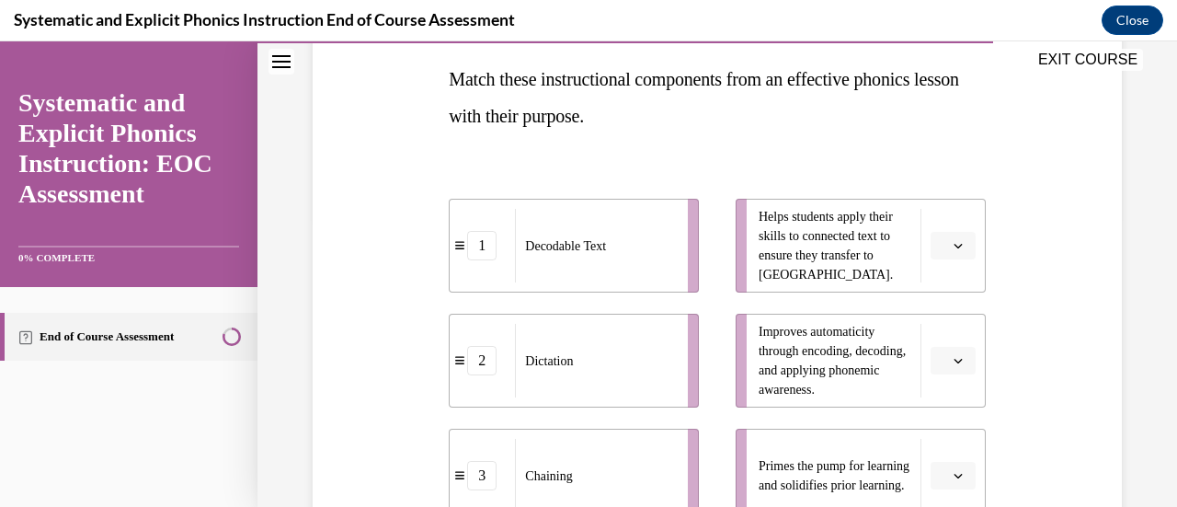
scroll to position [290, 0]
click at [930, 234] on button "button" at bounding box center [952, 245] width 45 height 28
click at [935, 321] on span "1" at bounding box center [933, 321] width 6 height 15
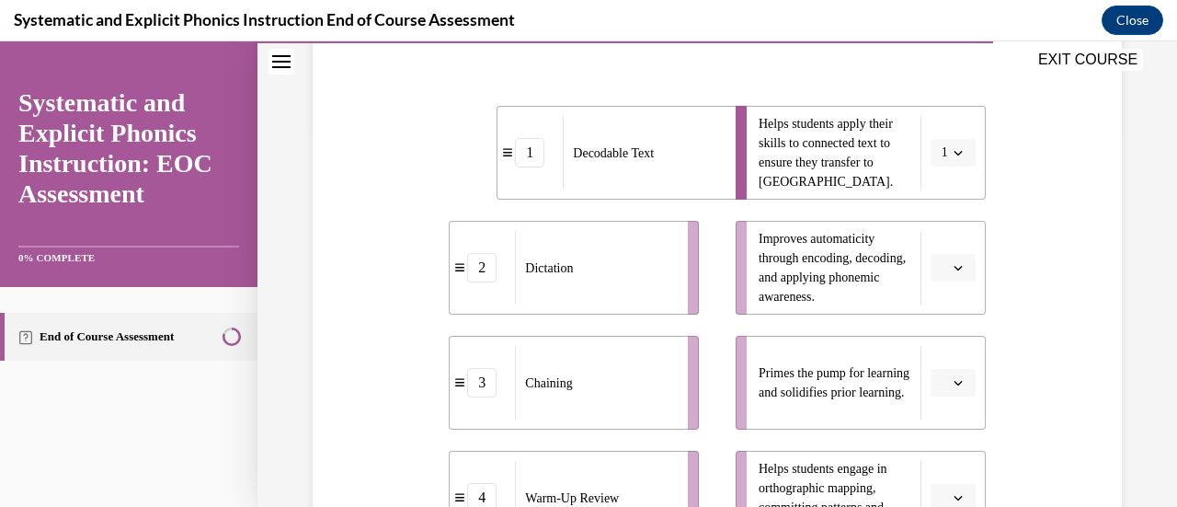
scroll to position [387, 0]
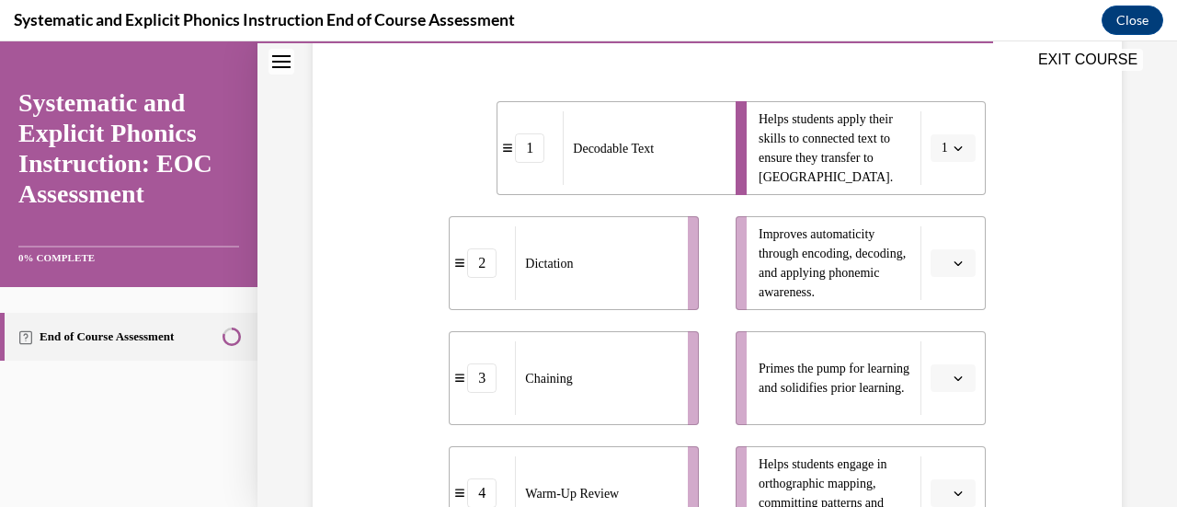
click at [943, 271] on button "button" at bounding box center [952, 263] width 45 height 28
click at [937, 404] on div "3" at bounding box center [938, 413] width 45 height 37
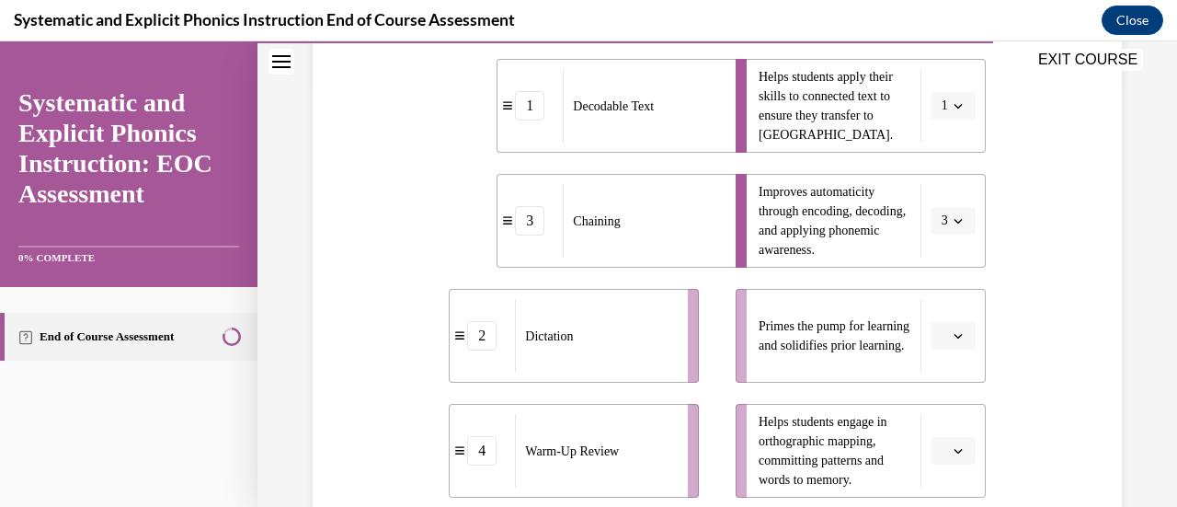
scroll to position [430, 0]
click at [943, 347] on button "button" at bounding box center [952, 335] width 45 height 28
click at [934, 294] on span "4" at bounding box center [933, 294] width 6 height 15
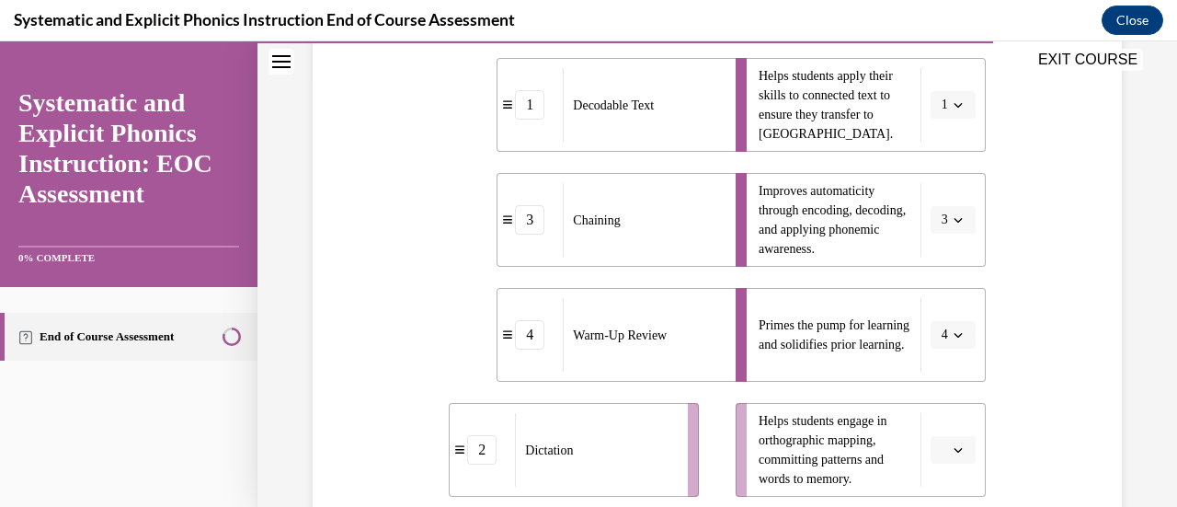
scroll to position [485, 0]
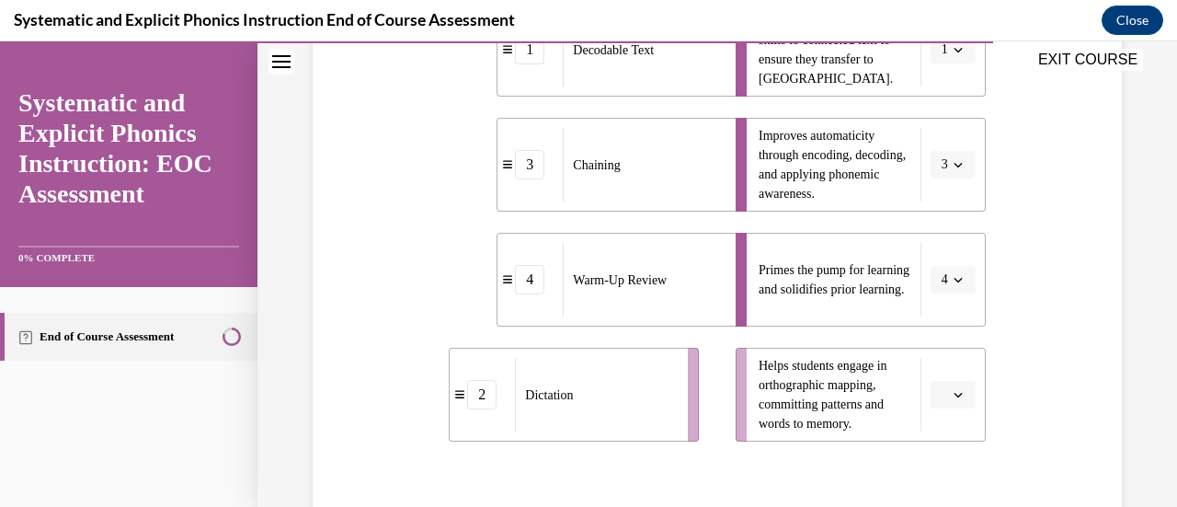
click at [951, 396] on span "button" at bounding box center [957, 394] width 13 height 13
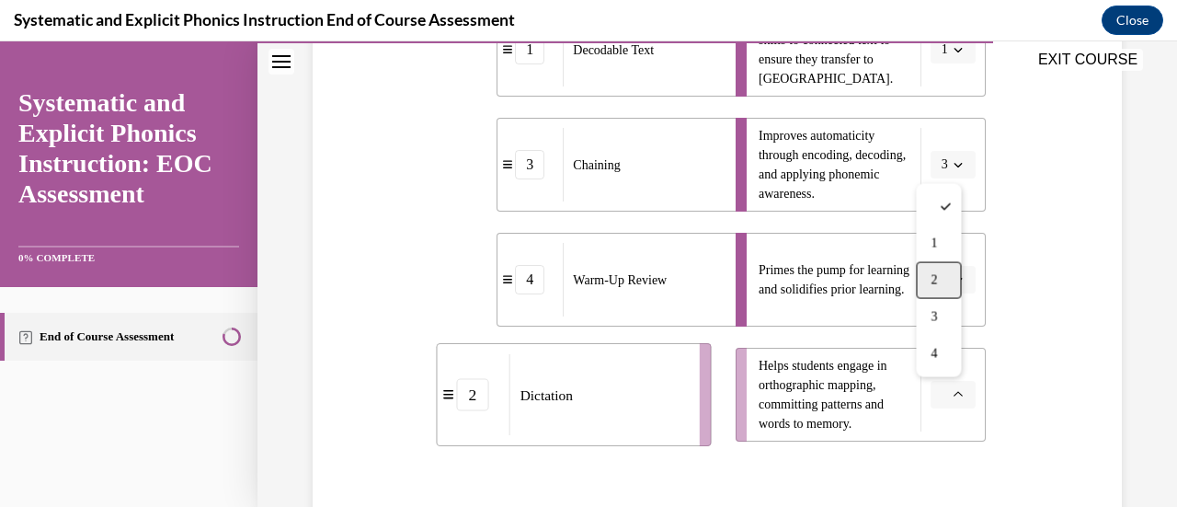
click at [933, 279] on span "2" at bounding box center [933, 280] width 6 height 15
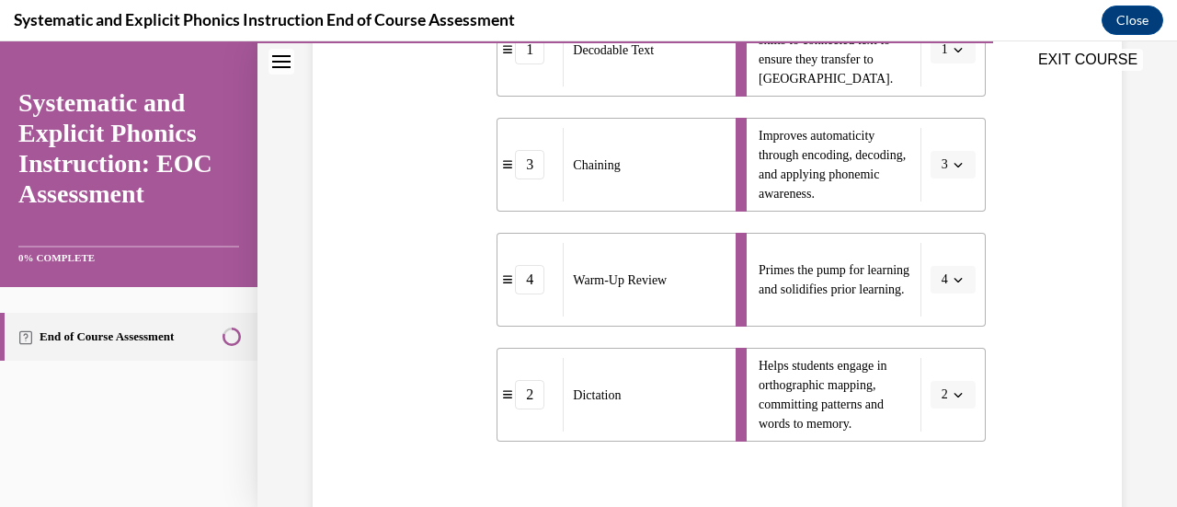
click at [1026, 315] on div "Question 09/10 Match these instructional components from an effective phonics l…" at bounding box center [717, 192] width 818 height 954
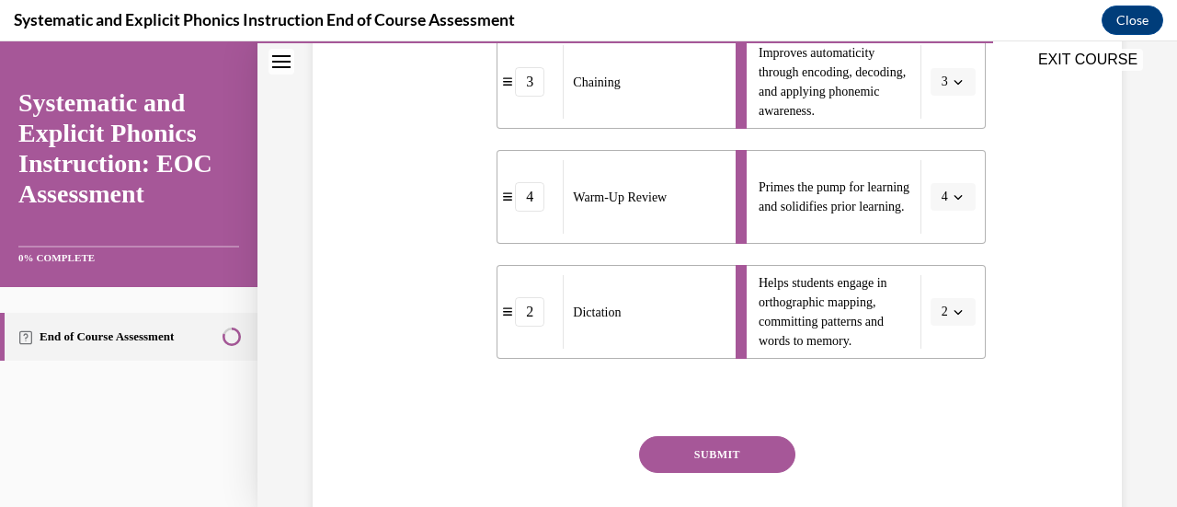
scroll to position [684, 0]
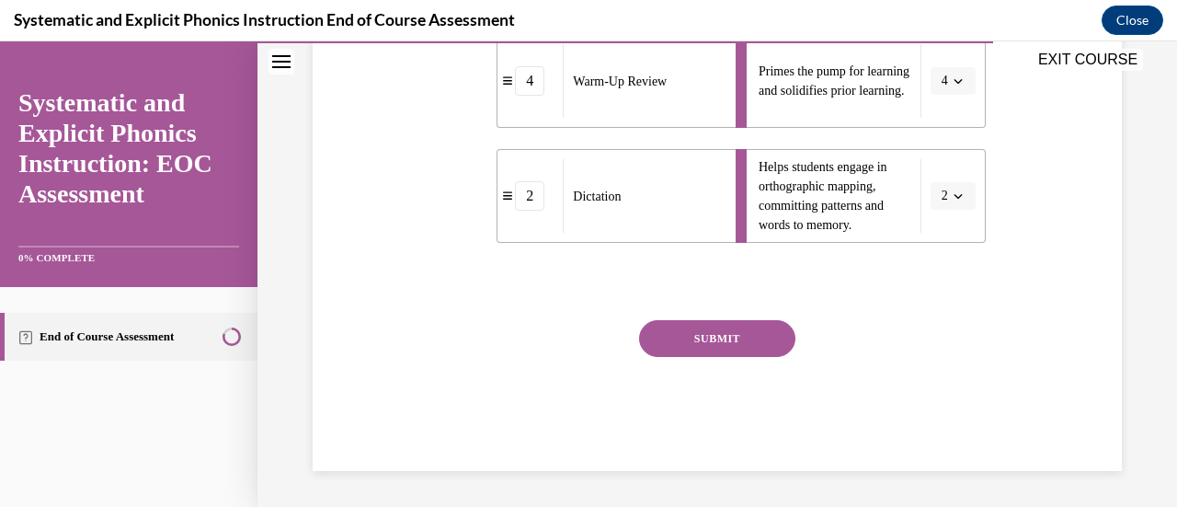
click at [689, 347] on button "SUBMIT" at bounding box center [717, 338] width 156 height 37
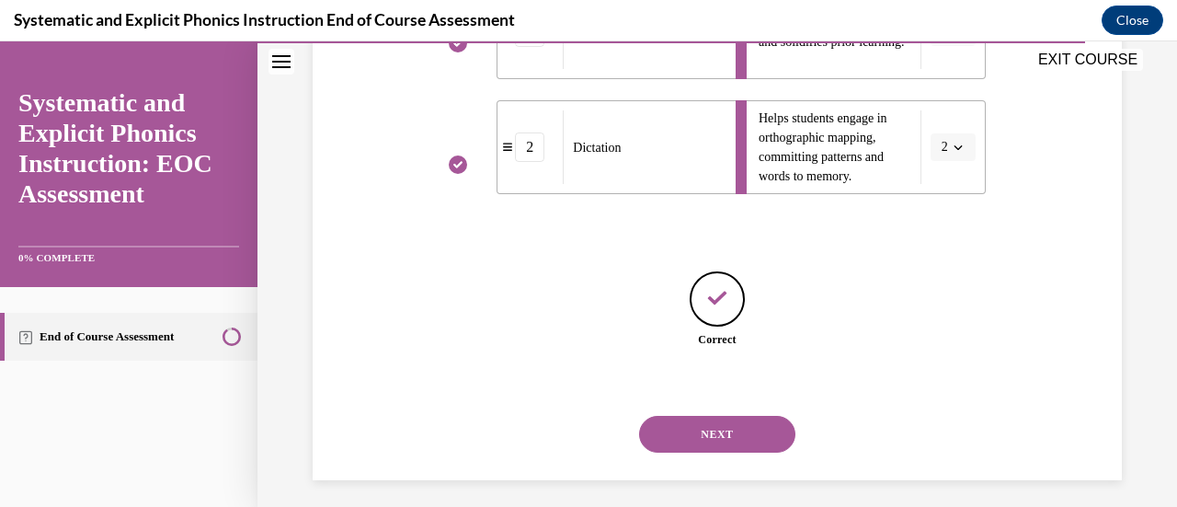
scroll to position [742, 0]
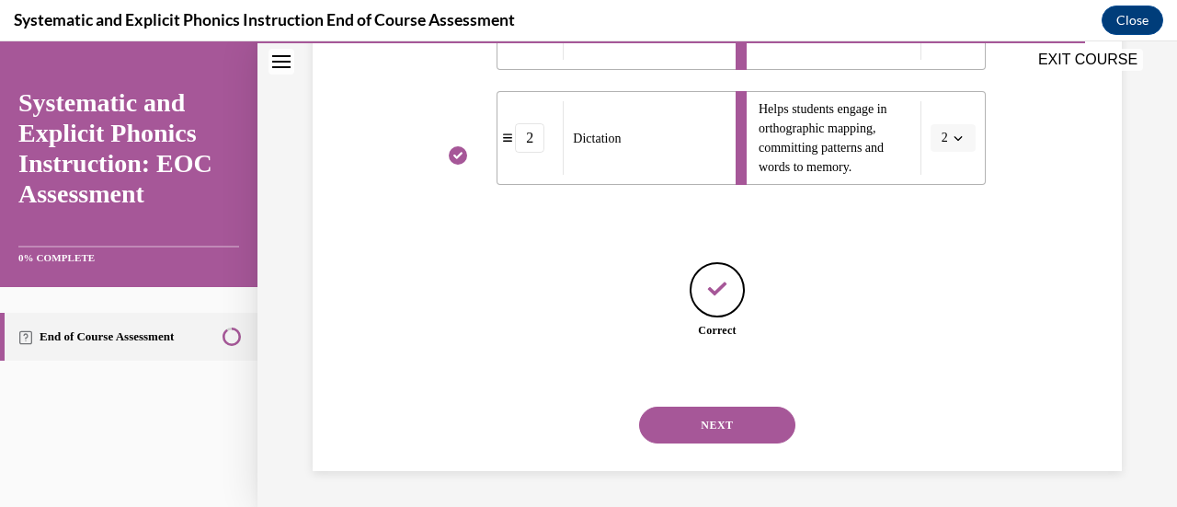
click at [713, 407] on button "NEXT" at bounding box center [717, 424] width 156 height 37
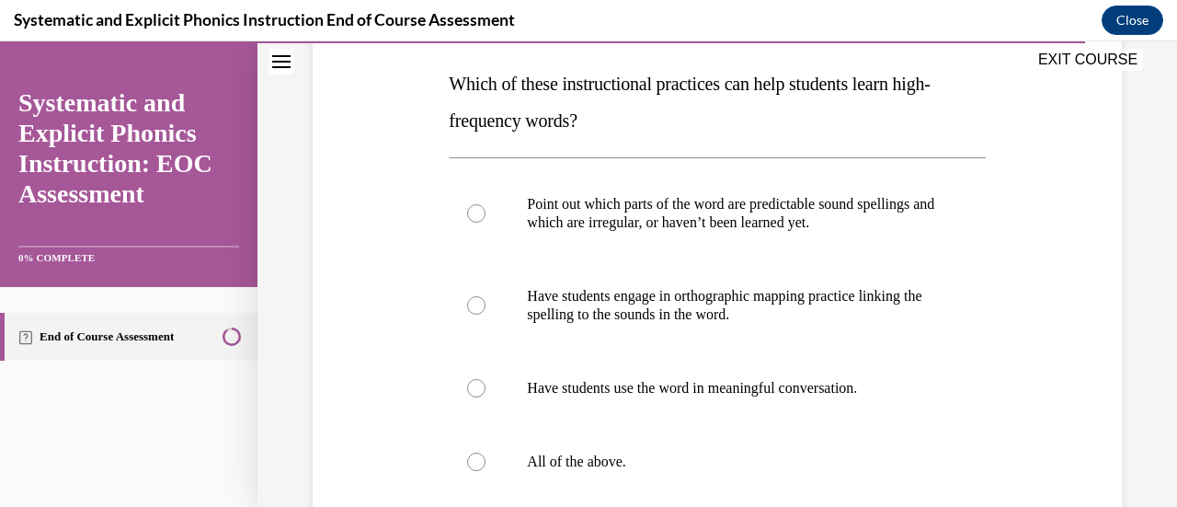
scroll to position [297, 0]
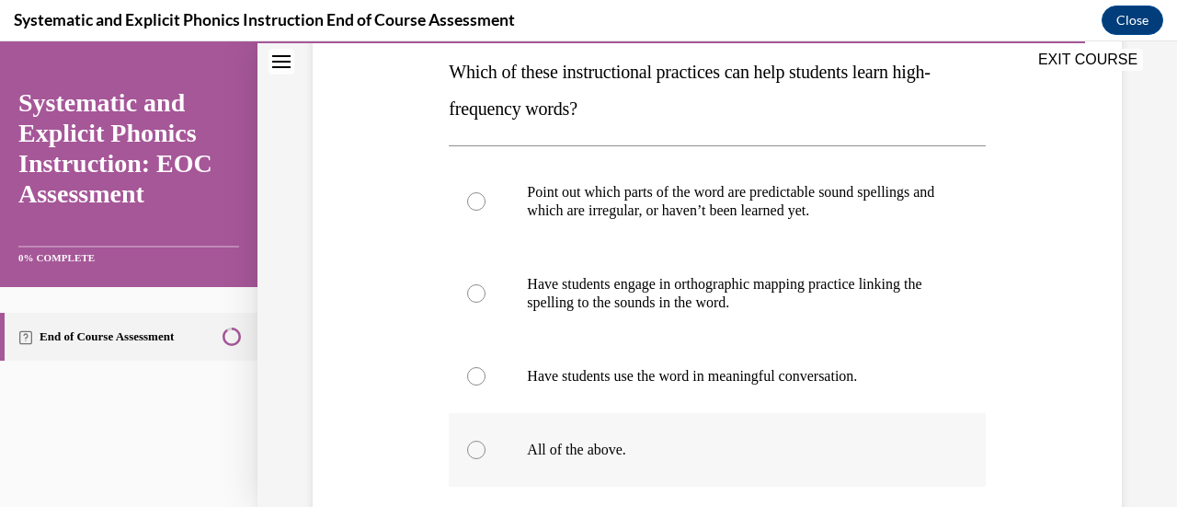
click at [474, 445] on div at bounding box center [476, 449] width 18 height 18
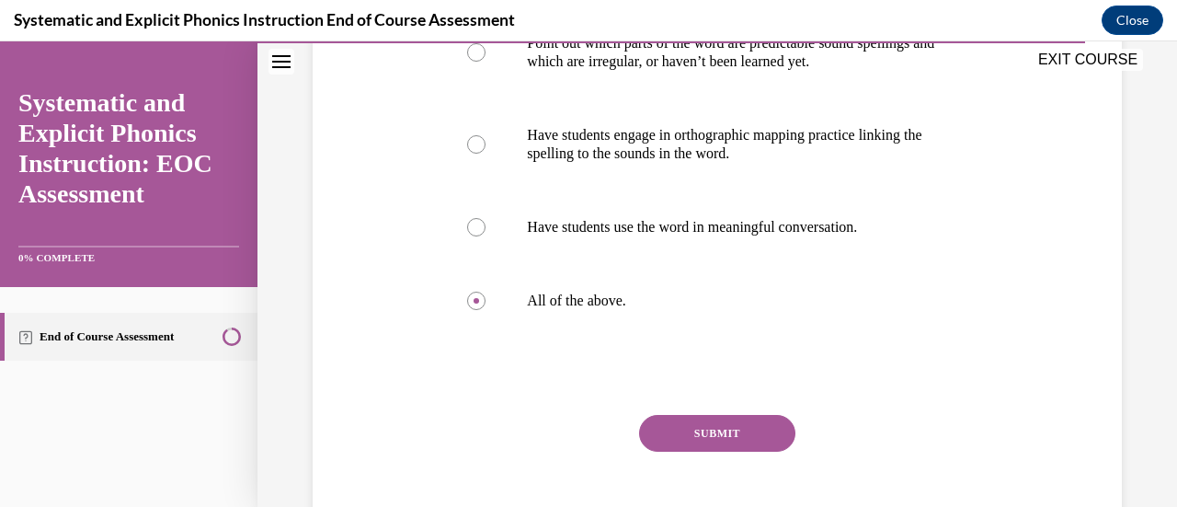
scroll to position [451, 0]
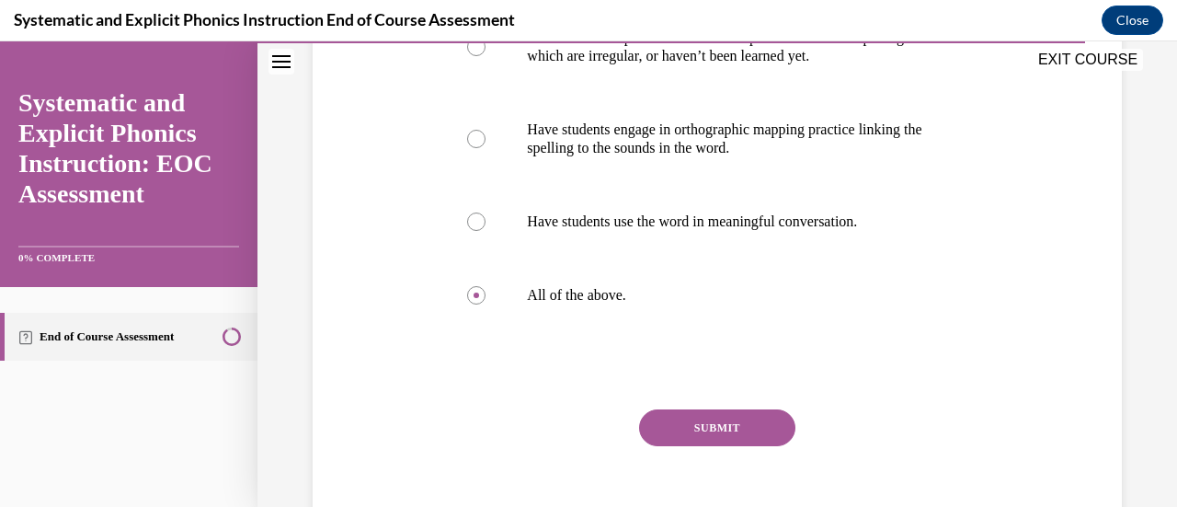
click at [662, 415] on button "SUBMIT" at bounding box center [717, 427] width 156 height 37
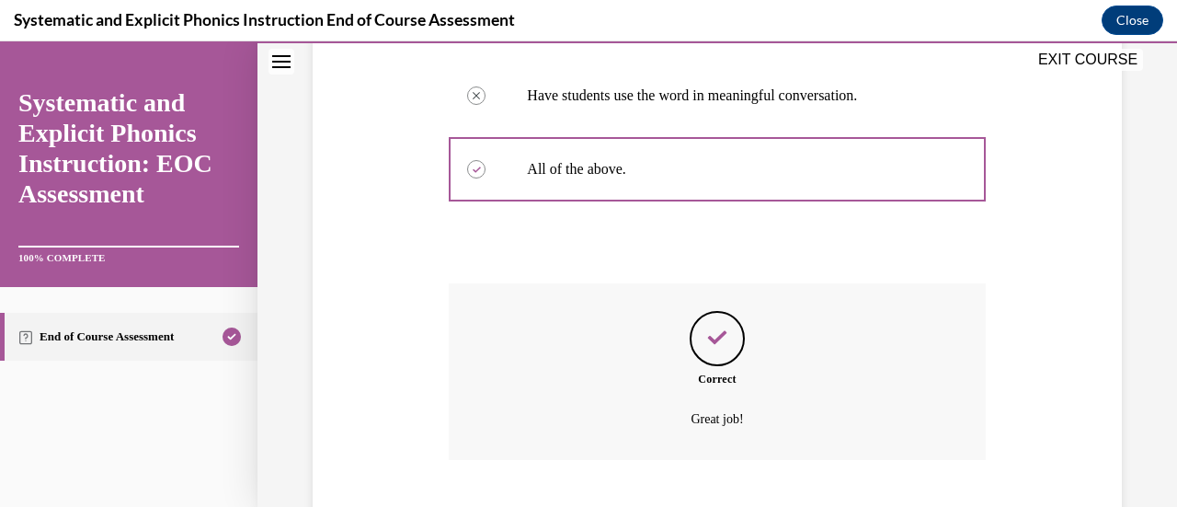
scroll to position [689, 0]
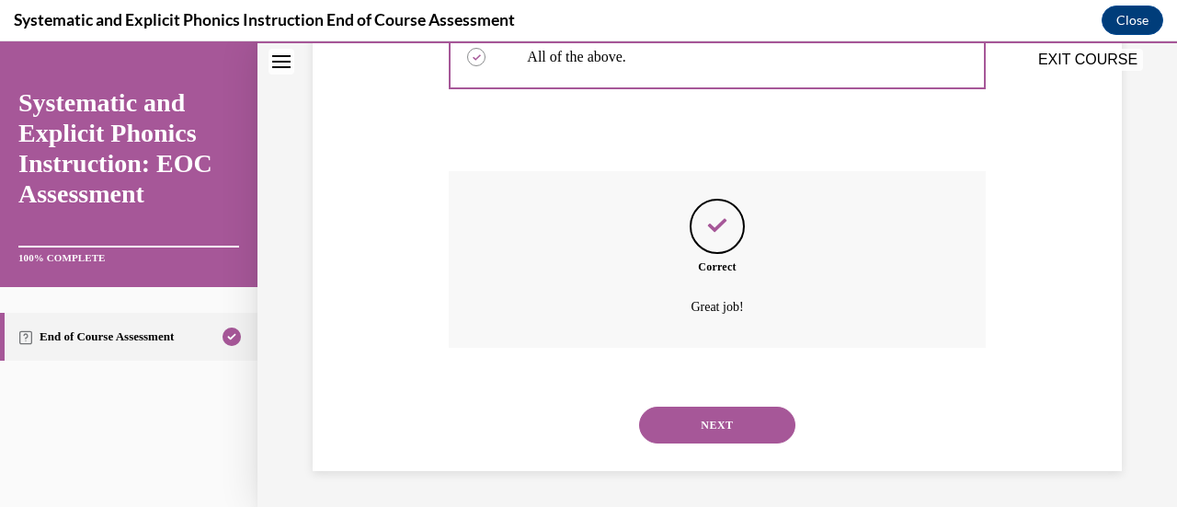
click at [669, 424] on button "NEXT" at bounding box center [717, 424] width 156 height 37
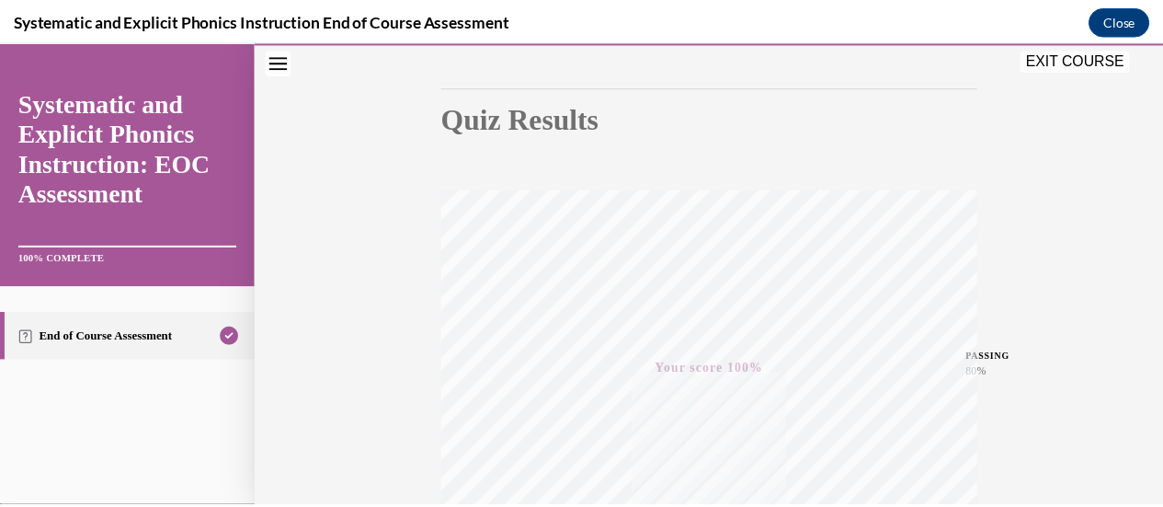
scroll to position [476, 0]
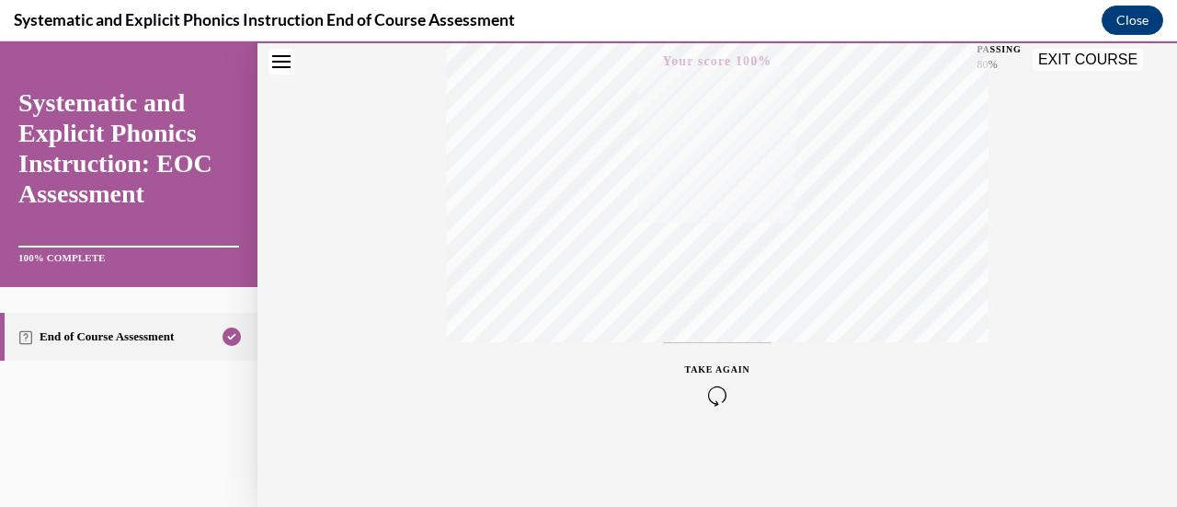
click at [1085, 57] on button "EXIT COURSE" at bounding box center [1087, 60] width 110 height 22
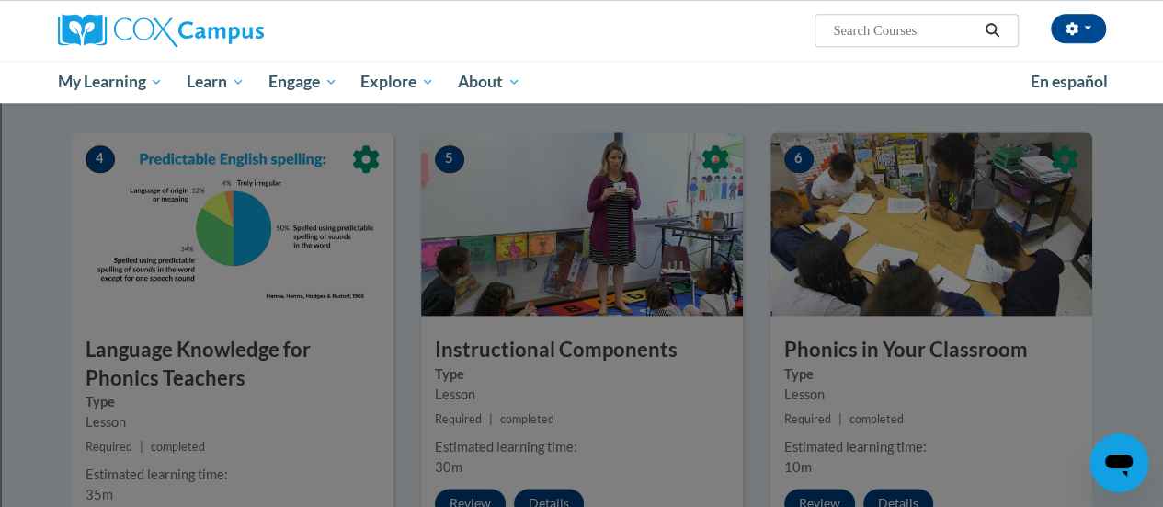
scroll to position [647, 0]
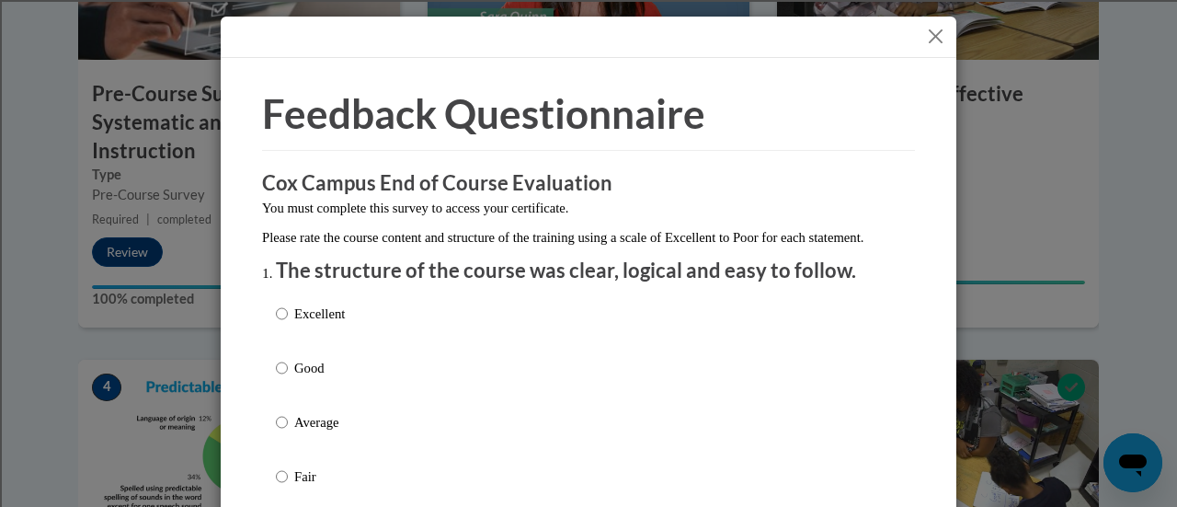
click at [936, 29] on button "Close" at bounding box center [935, 36] width 23 height 23
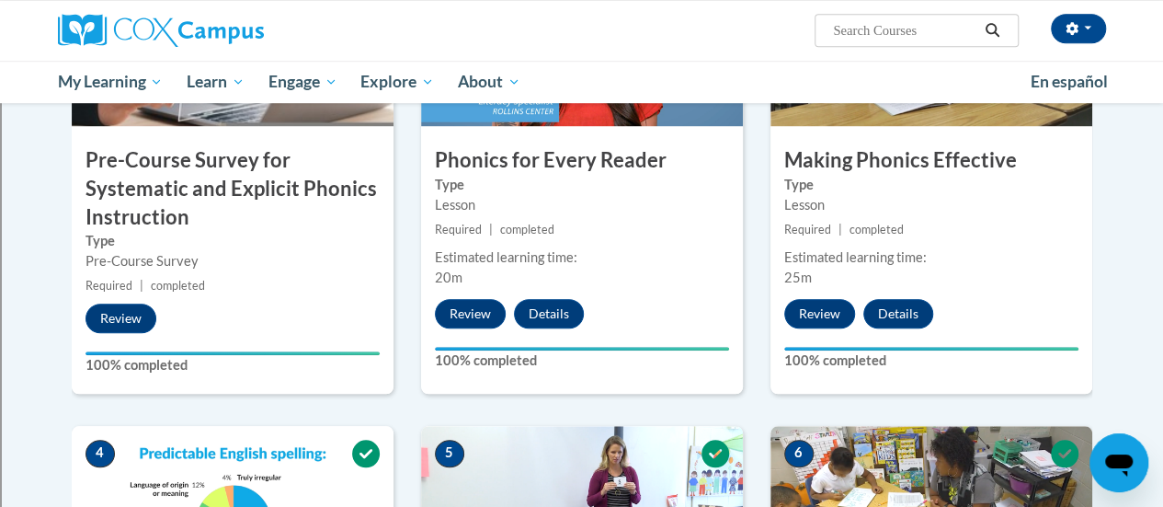
scroll to position [546, 0]
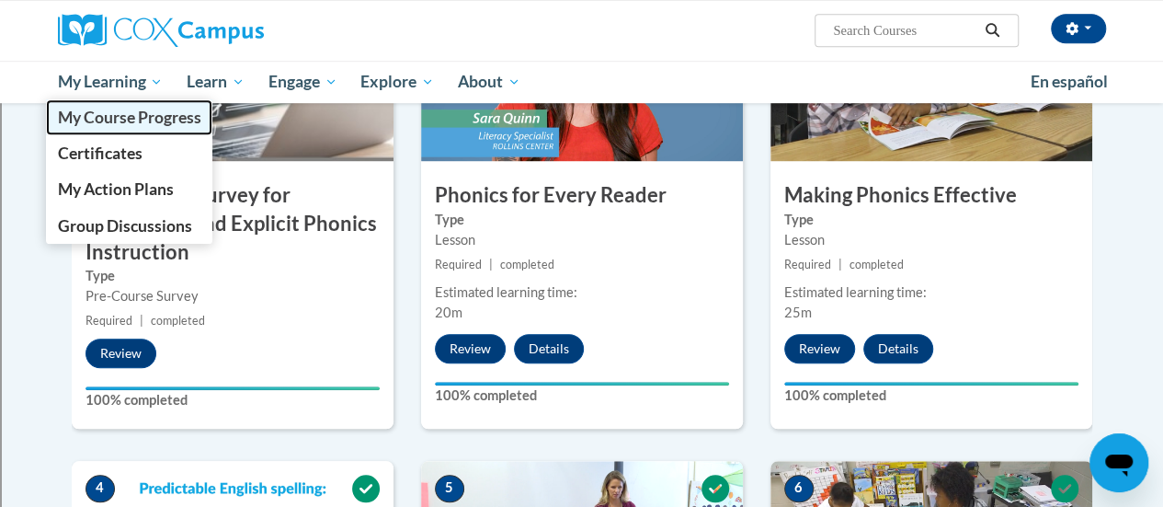
click at [128, 124] on span "My Course Progress" at bounding box center [128, 117] width 143 height 19
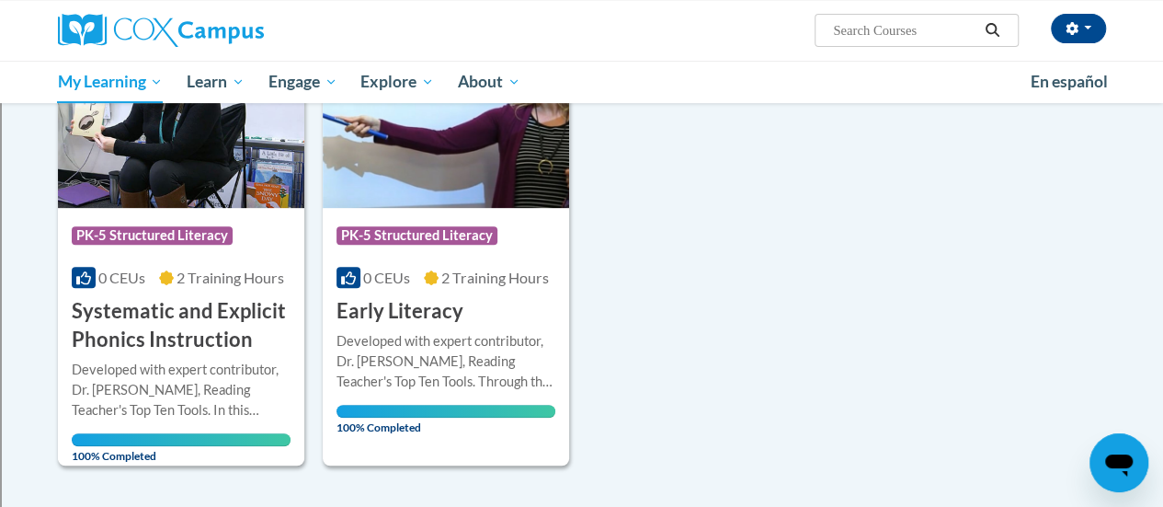
scroll to position [315, 0]
